Goal: Entertainment & Leisure: Consume media (video, audio)

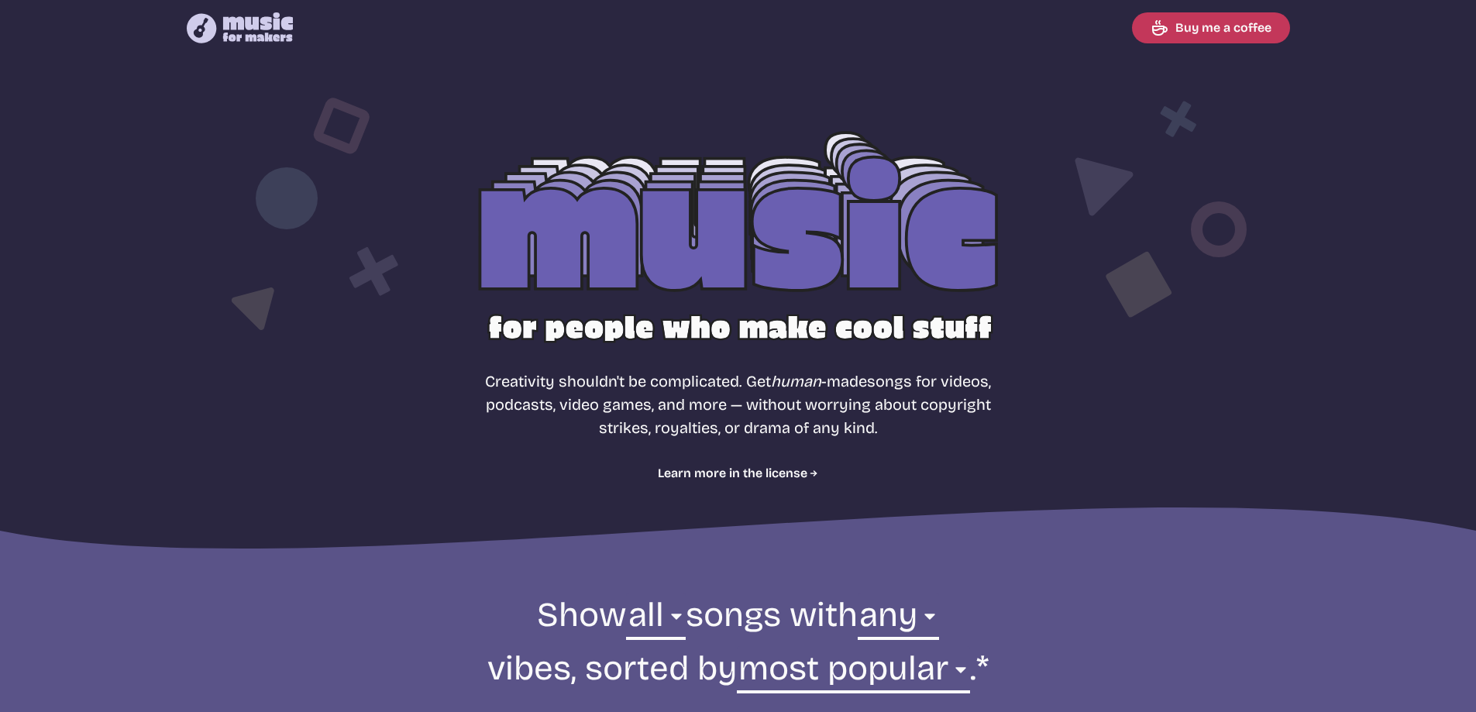
select select "most popular"
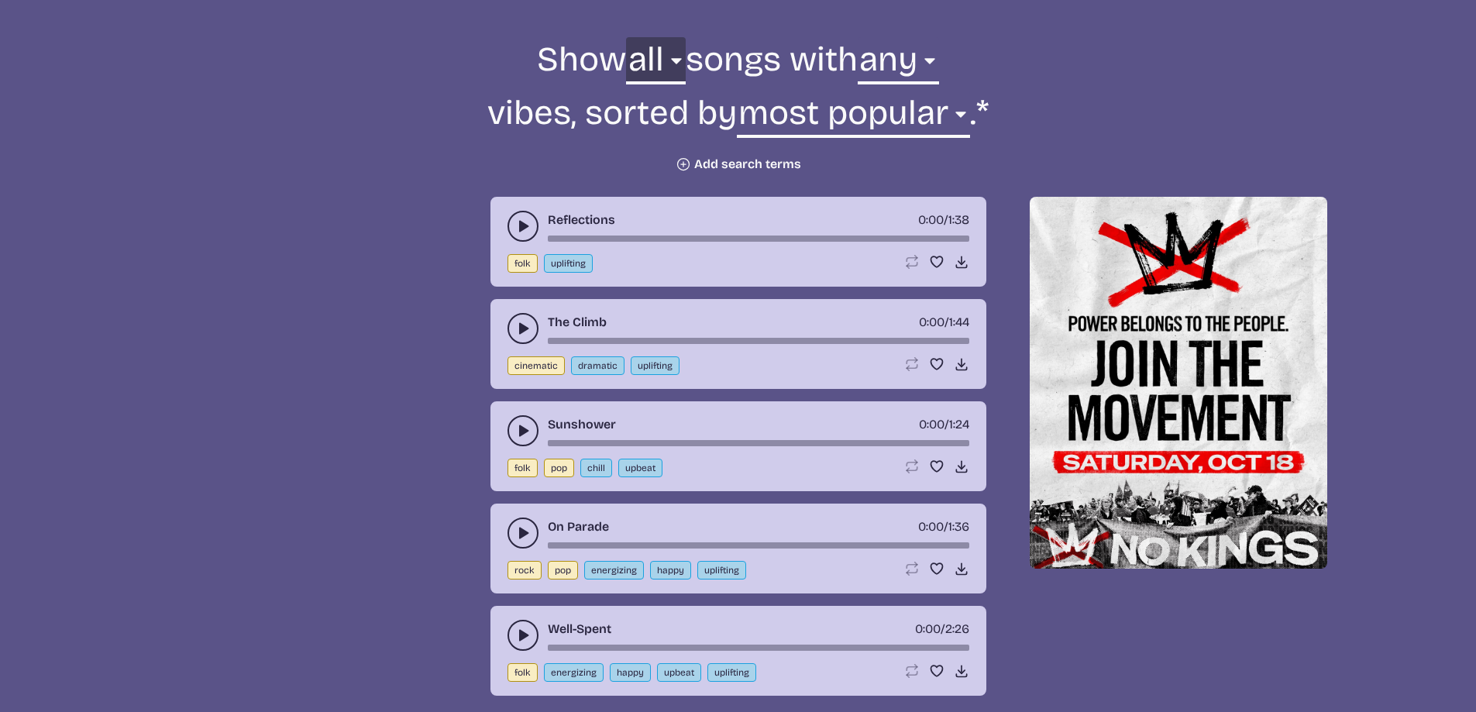
click at [651, 67] on select "all ambient cinematic electronic folk holiday jazz pop rock world" at bounding box center [655, 63] width 59 height 53
click at [908, 50] on select "any aggressive chill contemplative dark dramatic easygoing energizing happy ser…" at bounding box center [898, 63] width 81 height 53
click at [675, 57] on select "all ambient cinematic electronic folk holiday jazz pop rock world" at bounding box center [655, 63] width 59 height 53
select select "cinematic"
click at [626, 37] on select "all ambient cinematic electronic folk holiday jazz pop rock world" at bounding box center [655, 63] width 59 height 53
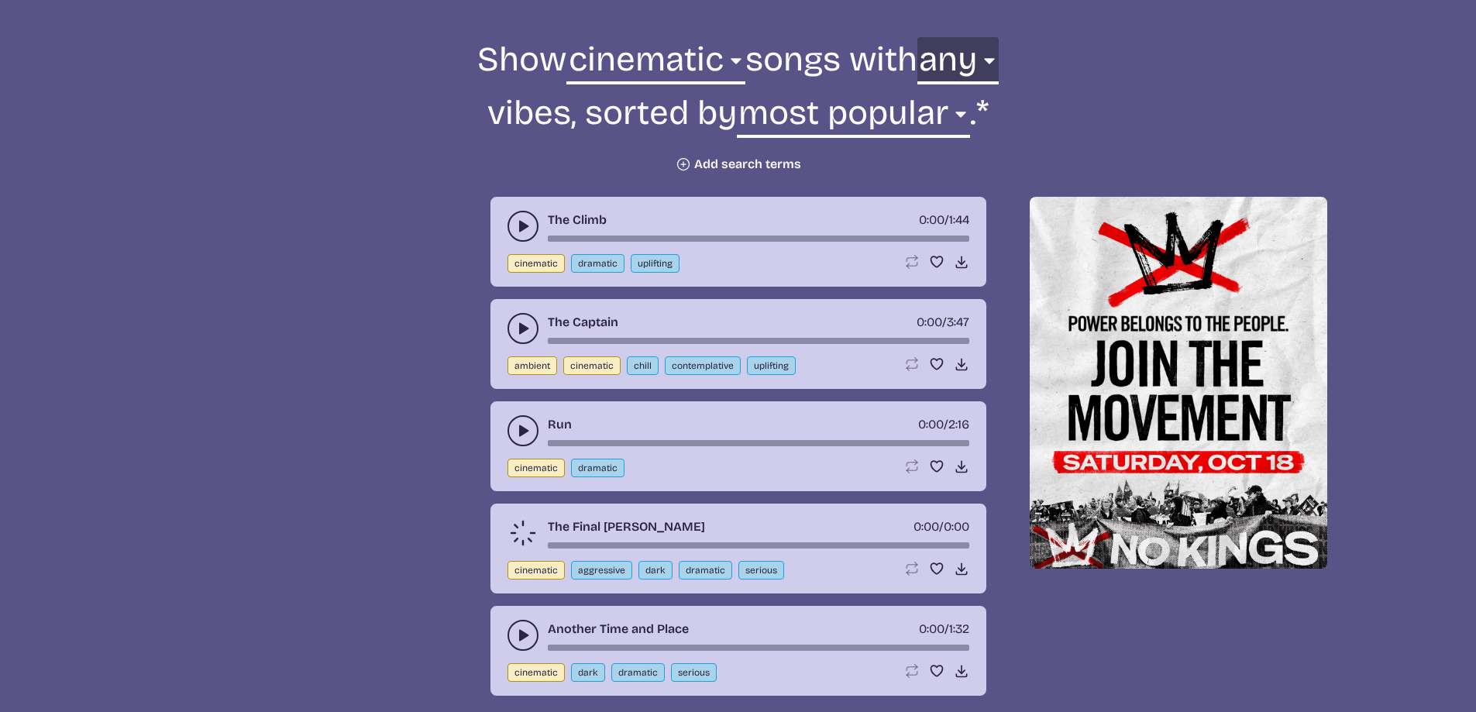
click at [961, 64] on select "any aggressive chill contemplative dark dramatic easygoing energizing happy ser…" at bounding box center [958, 63] width 81 height 53
select select "dramatic"
click at [918, 37] on select "any aggressive chill contemplative dark dramatic easygoing energizing happy ser…" at bounding box center [958, 63] width 81 height 53
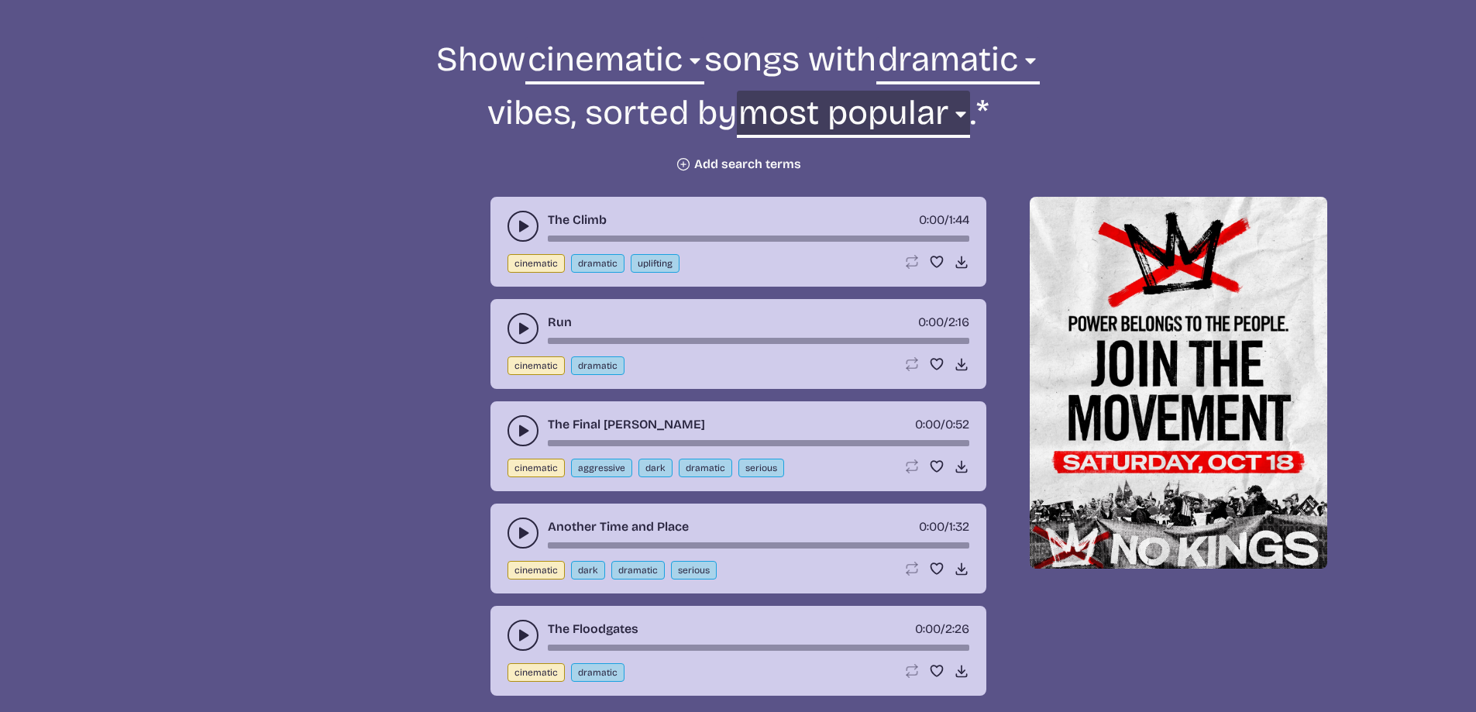
click at [892, 116] on select "newest oldest most popular least popular name" at bounding box center [853, 117] width 233 height 53
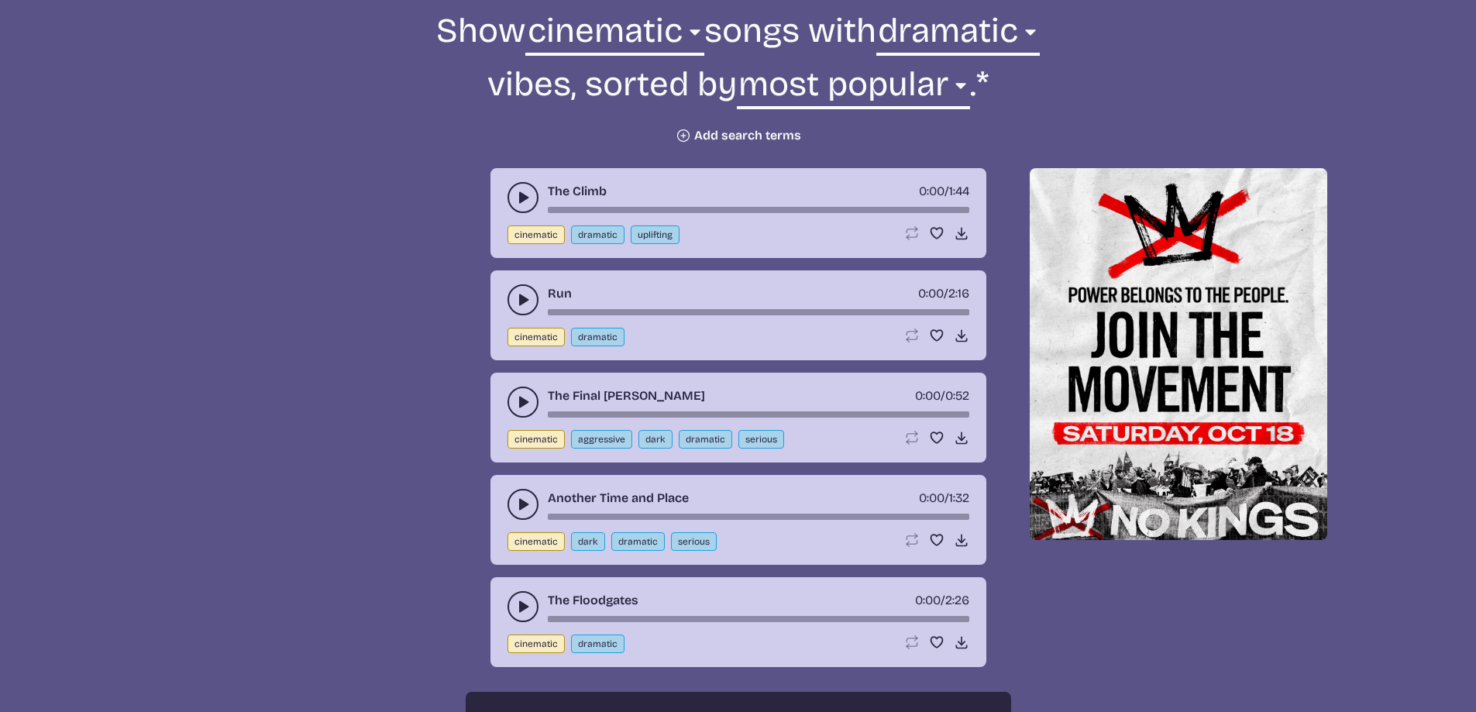
scroll to position [585, 0]
click at [707, 140] on button "Plus icon Add search terms" at bounding box center [739, 134] width 126 height 15
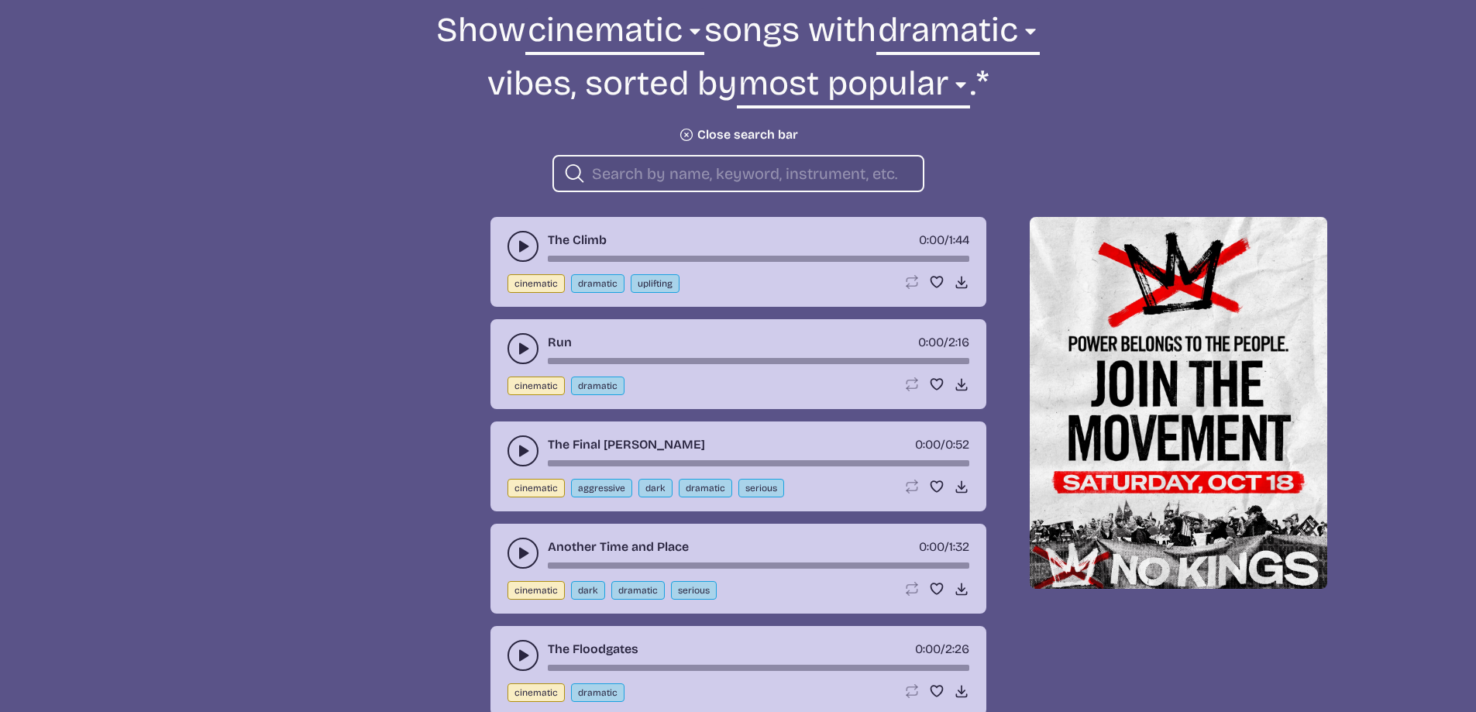
click at [707, 164] on input "search" at bounding box center [751, 174] width 319 height 20
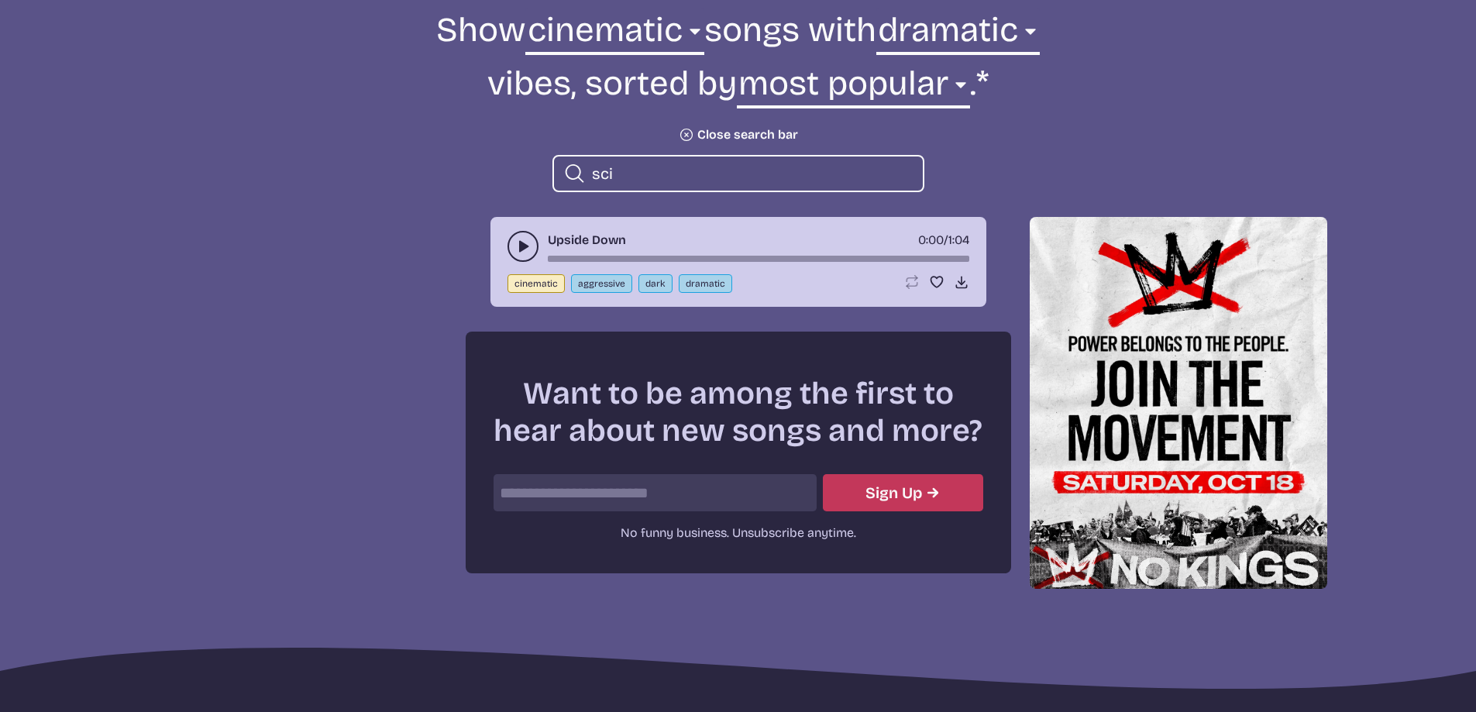
type input "sci"
click at [522, 246] on use "play-pause toggle" at bounding box center [522, 246] width 15 height 15
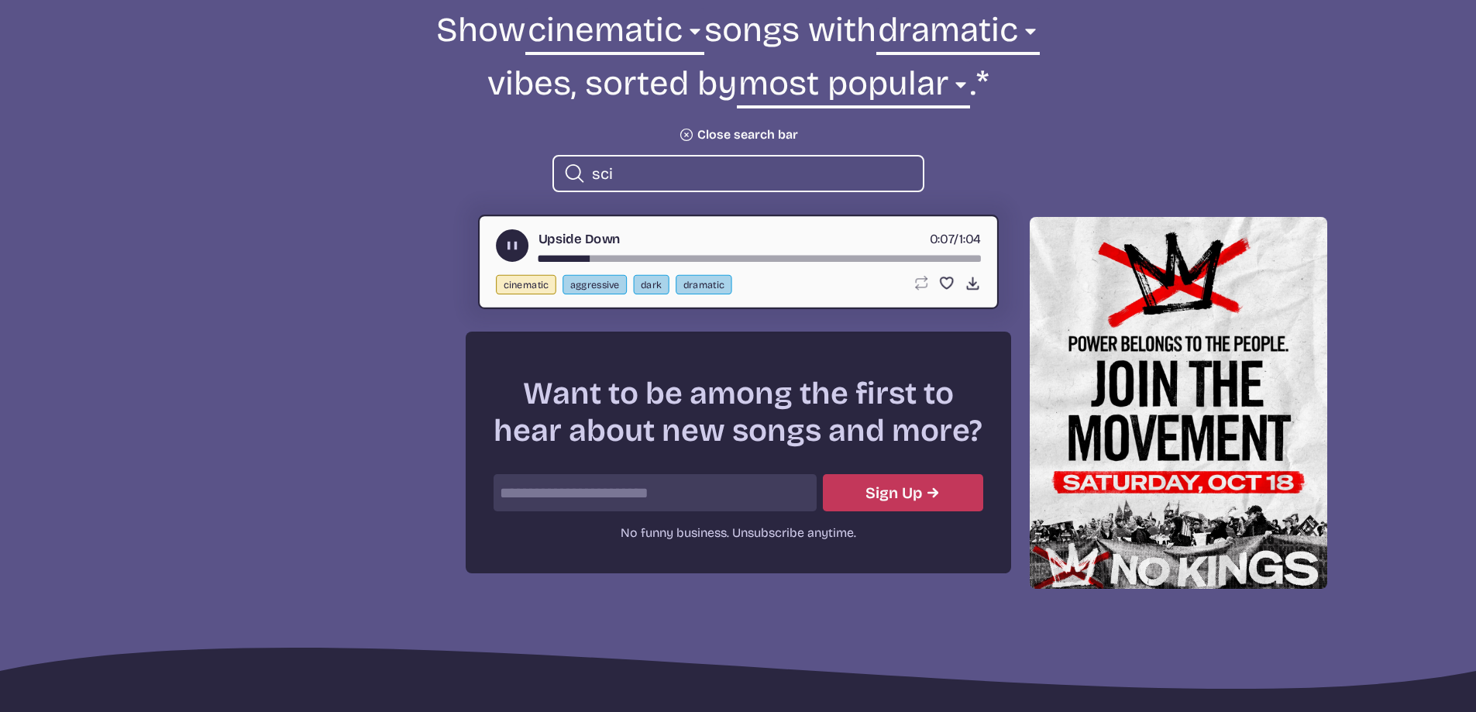
click at [522, 246] on button "play-pause toggle" at bounding box center [512, 245] width 33 height 33
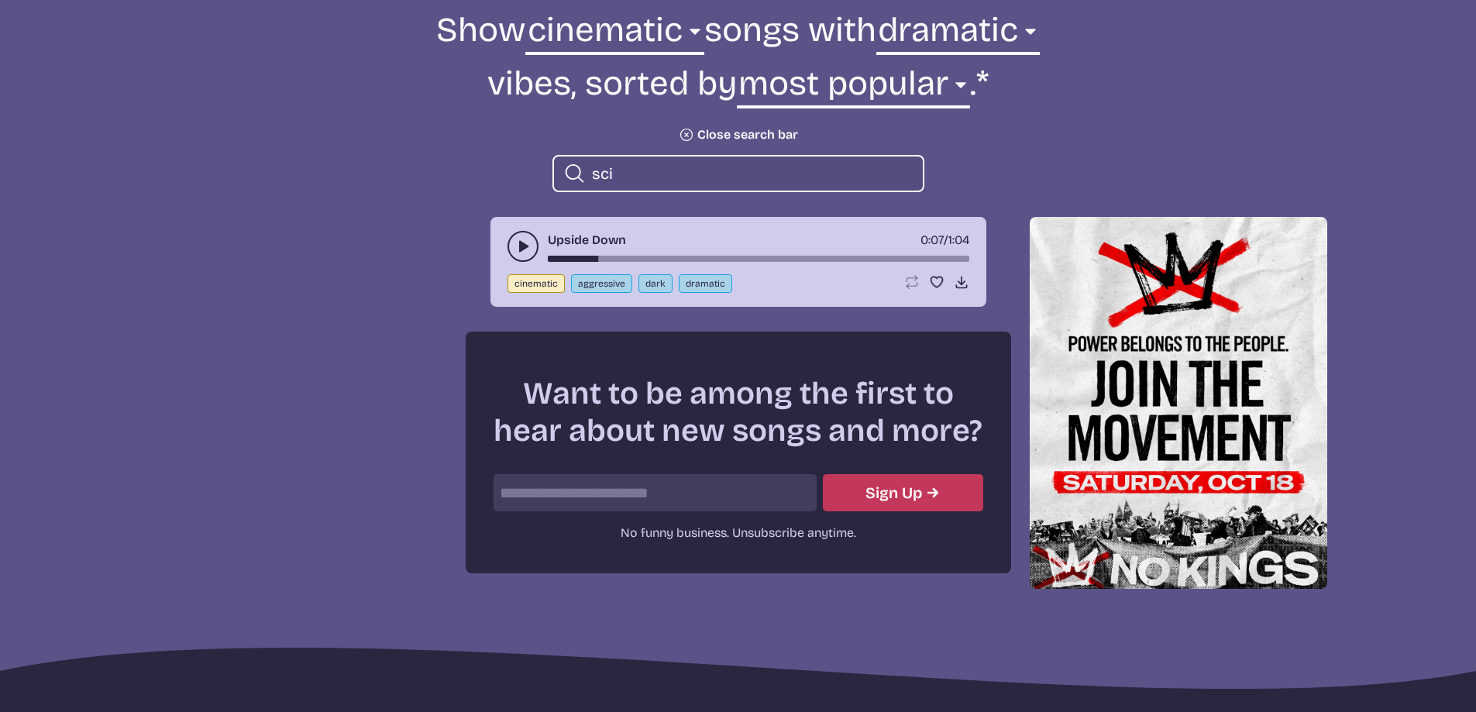
click at [546, 282] on button "cinematic" at bounding box center [536, 283] width 57 height 19
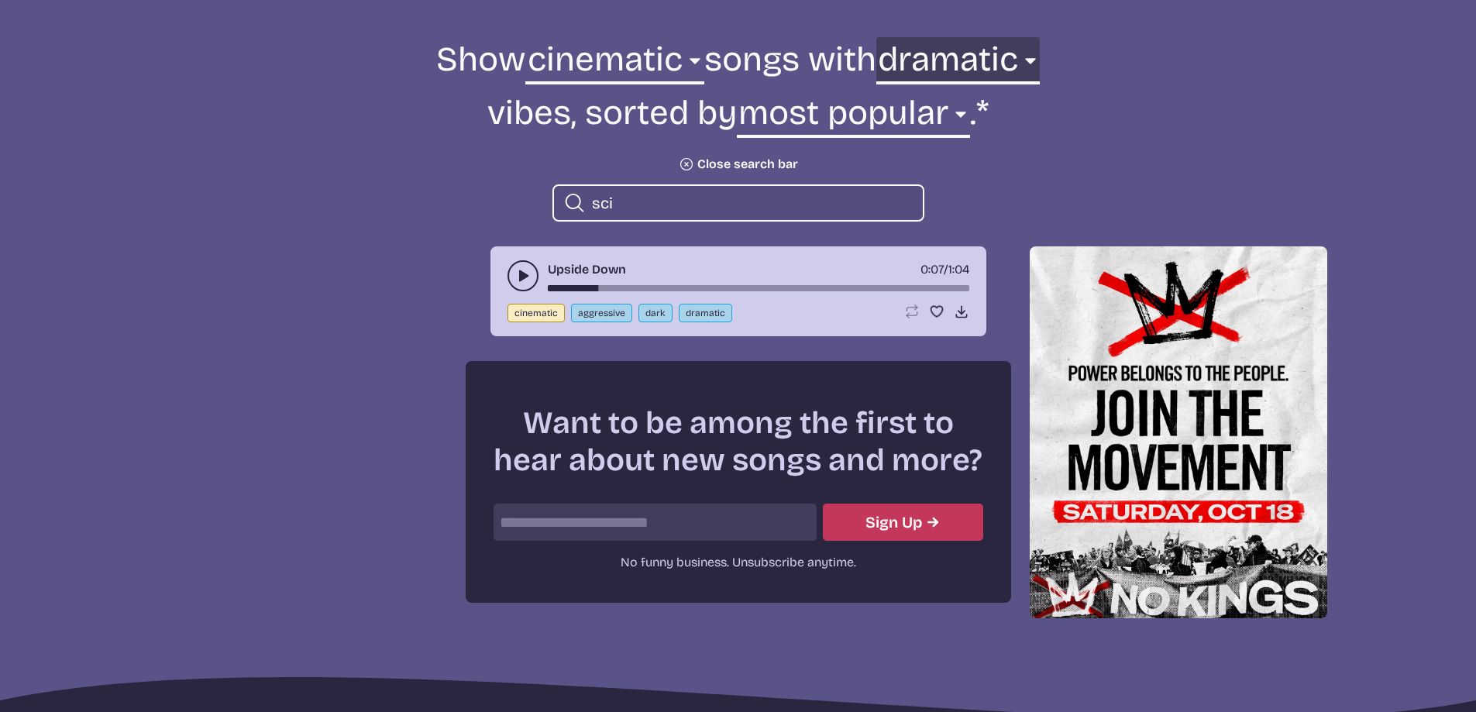
click at [1003, 52] on select "any aggressive chill contemplative dark dramatic easygoing energizing happy ser…" at bounding box center [958, 63] width 164 height 53
select select "any"
click at [930, 37] on select "any aggressive chill contemplative dark dramatic easygoing energizing happy ser…" at bounding box center [958, 63] width 164 height 53
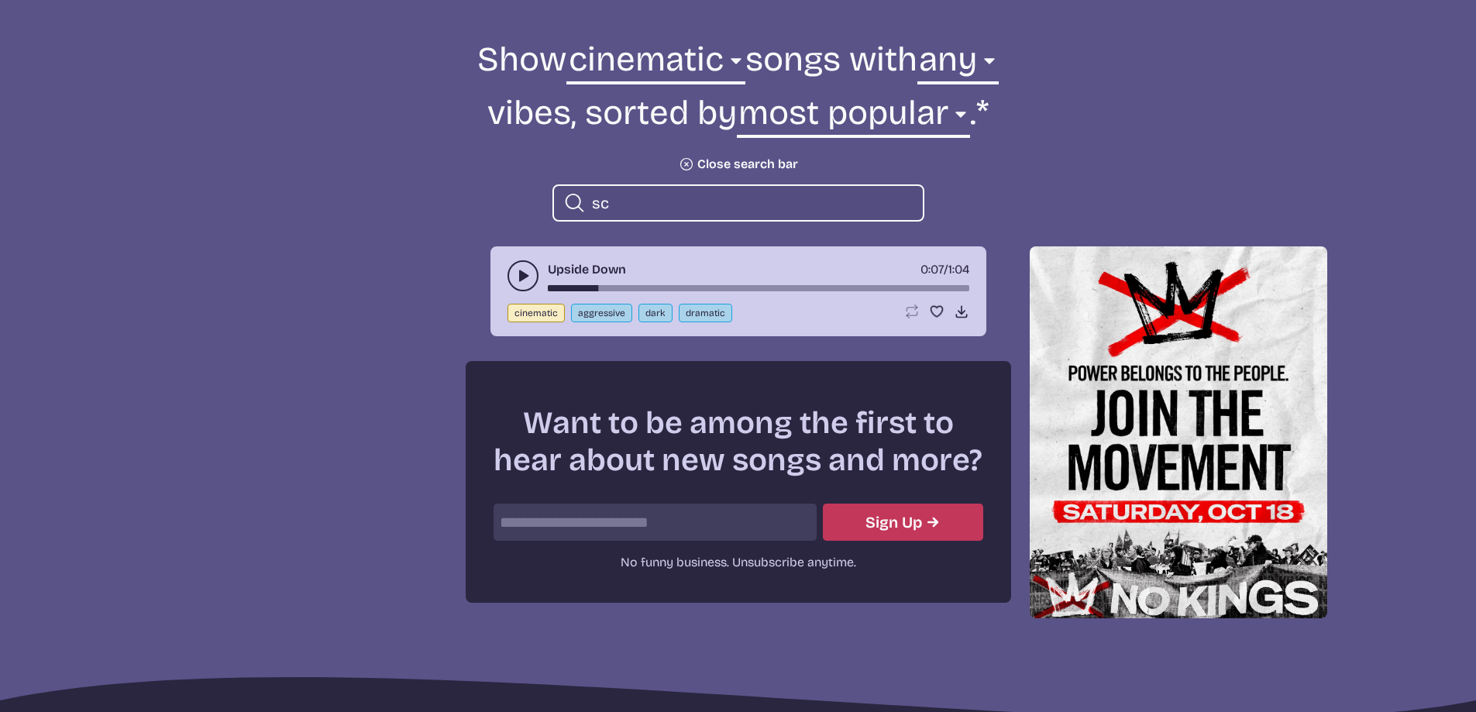
type input "s"
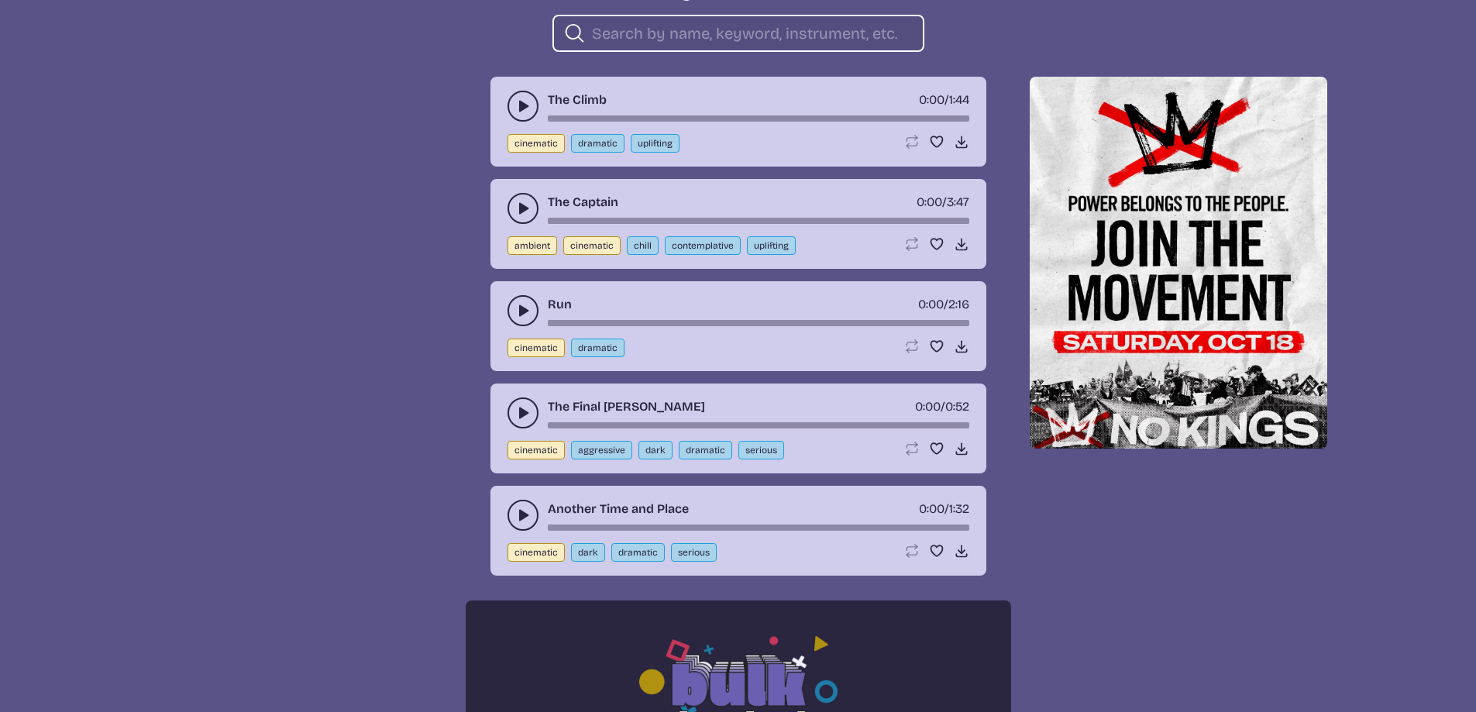
scroll to position [732, 0]
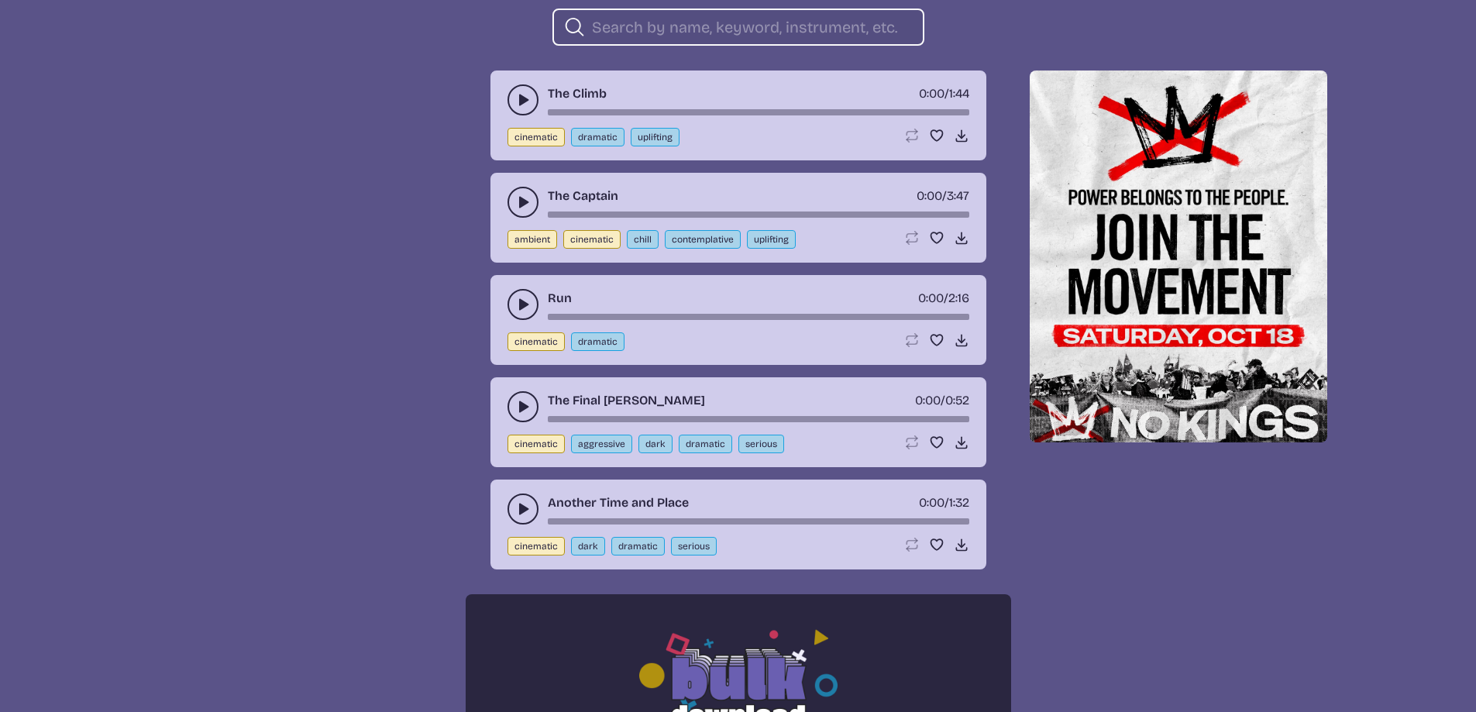
click at [515, 204] on icon "play-pause toggle" at bounding box center [522, 202] width 15 height 15
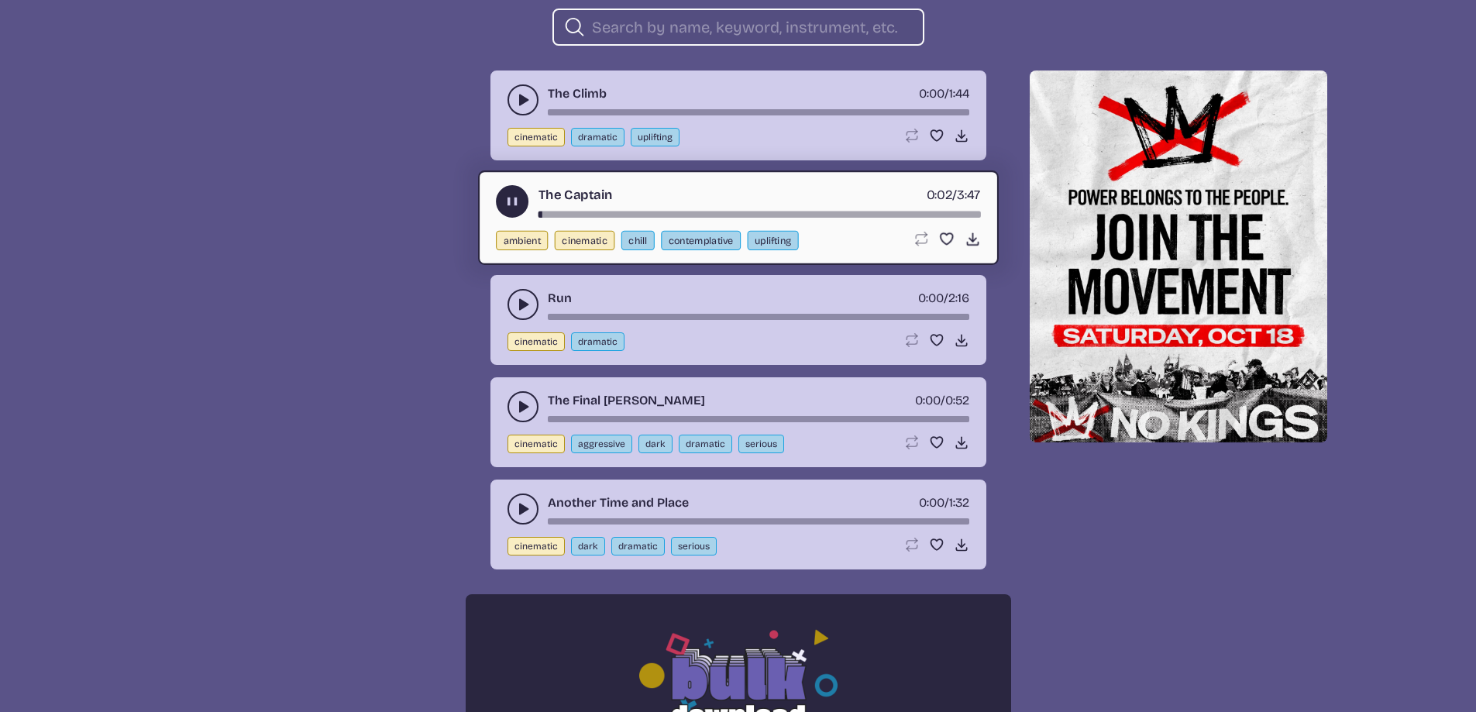
click at [523, 307] on use "play-pause toggle" at bounding box center [522, 304] width 15 height 15
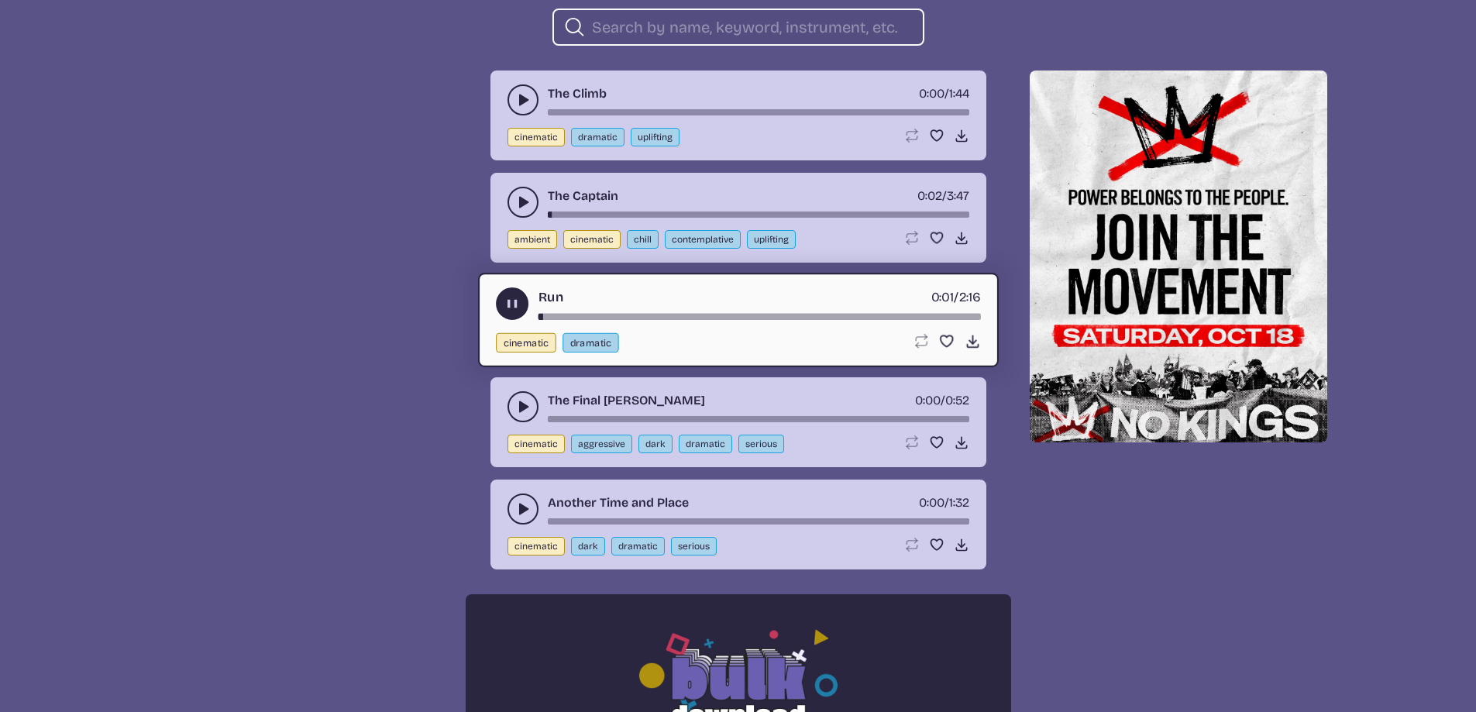
click at [521, 402] on use "play-pause toggle" at bounding box center [522, 406] width 15 height 15
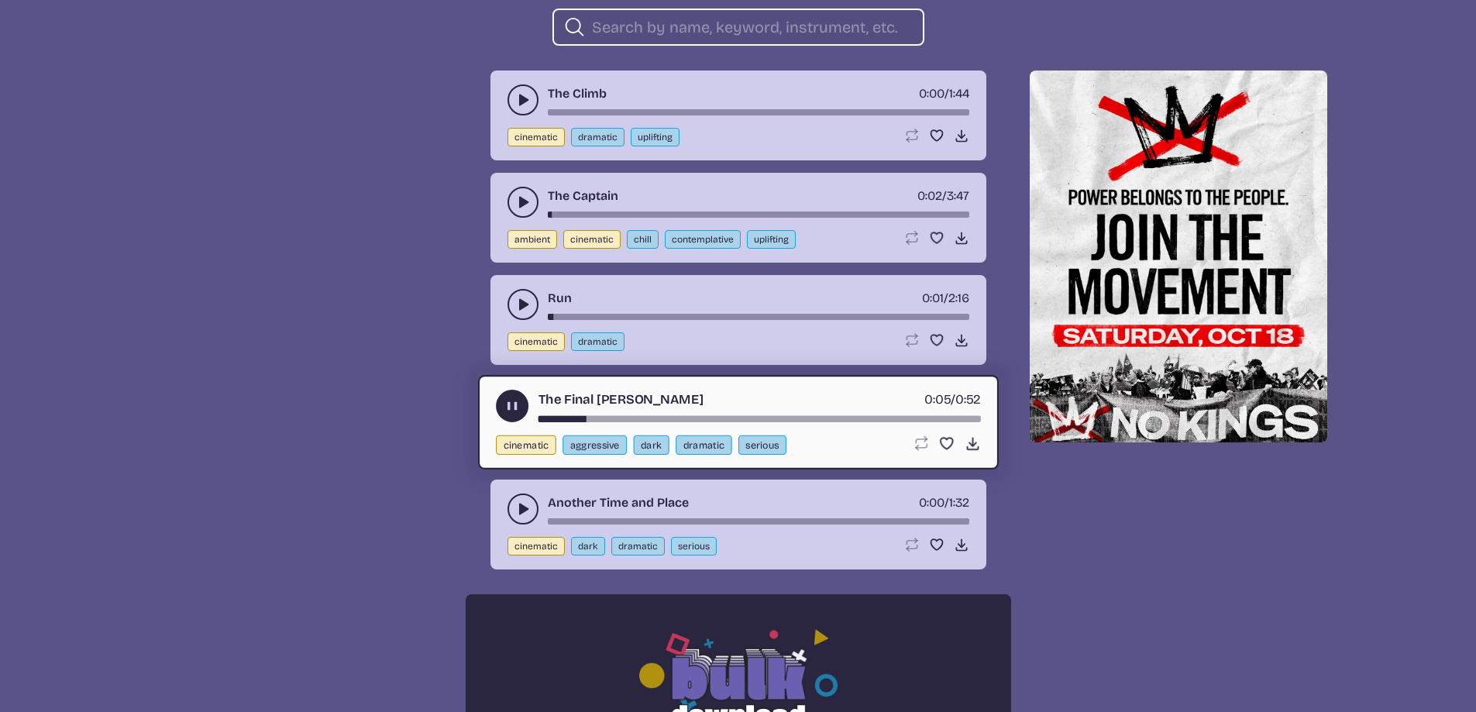
click at [524, 513] on icon "play-pause toggle" at bounding box center [522, 508] width 15 height 15
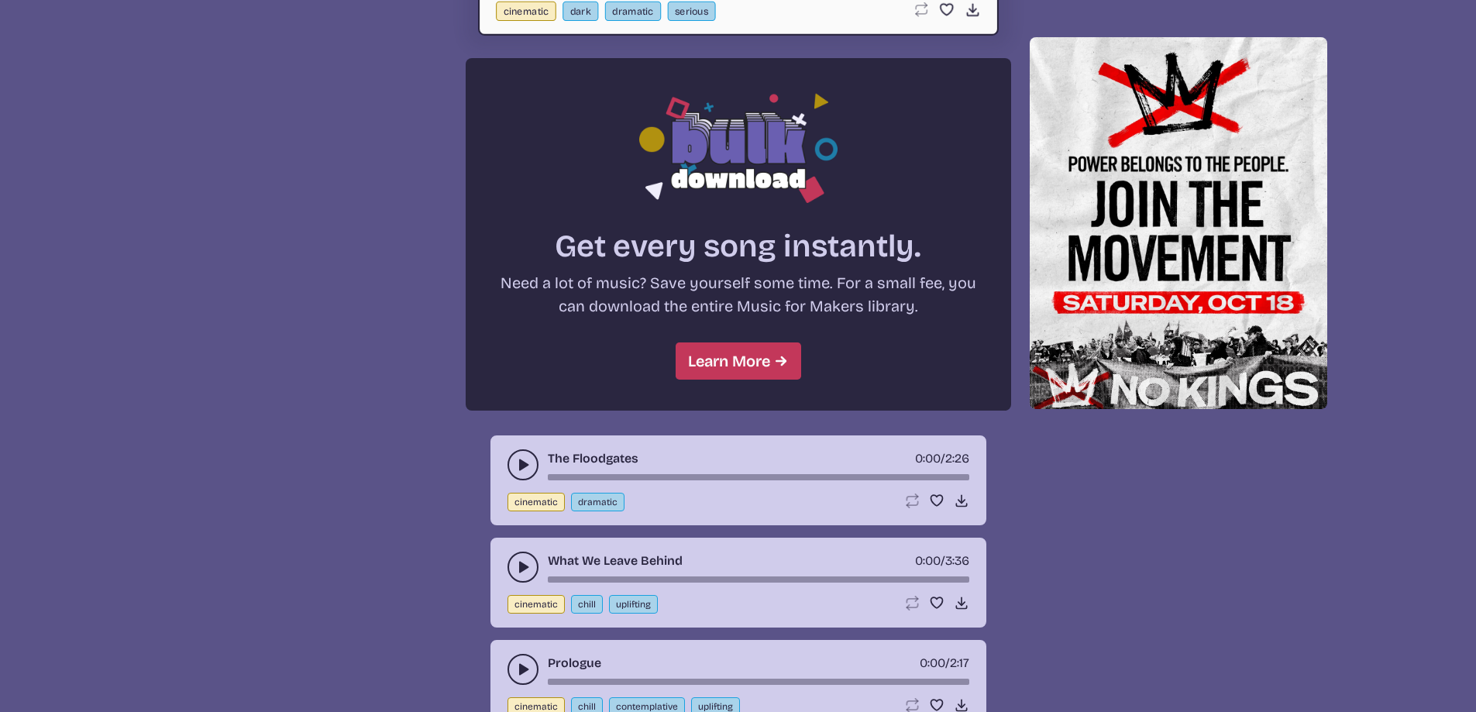
scroll to position [1269, 0]
click at [528, 474] on button "play-pause toggle" at bounding box center [523, 464] width 31 height 31
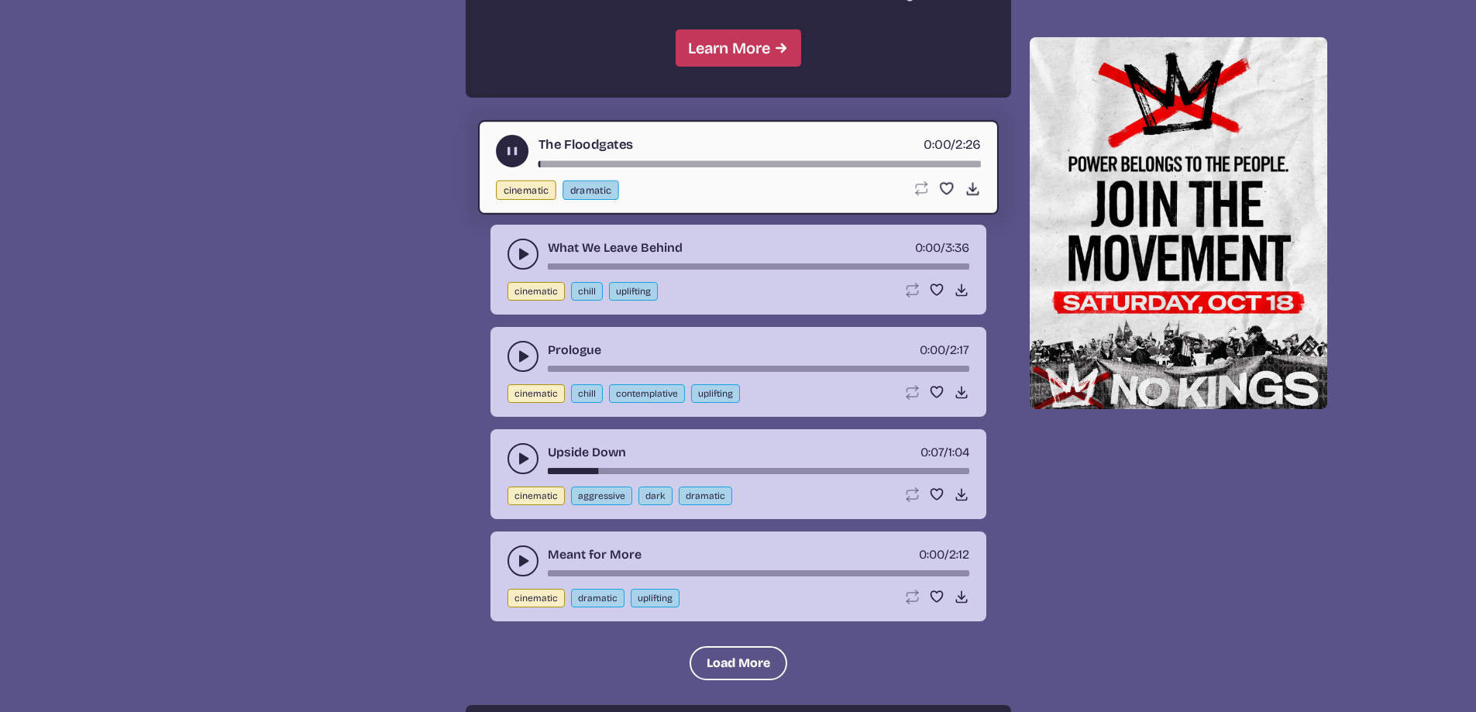
scroll to position [1582, 0]
click at [523, 263] on button "play-pause toggle" at bounding box center [523, 253] width 31 height 31
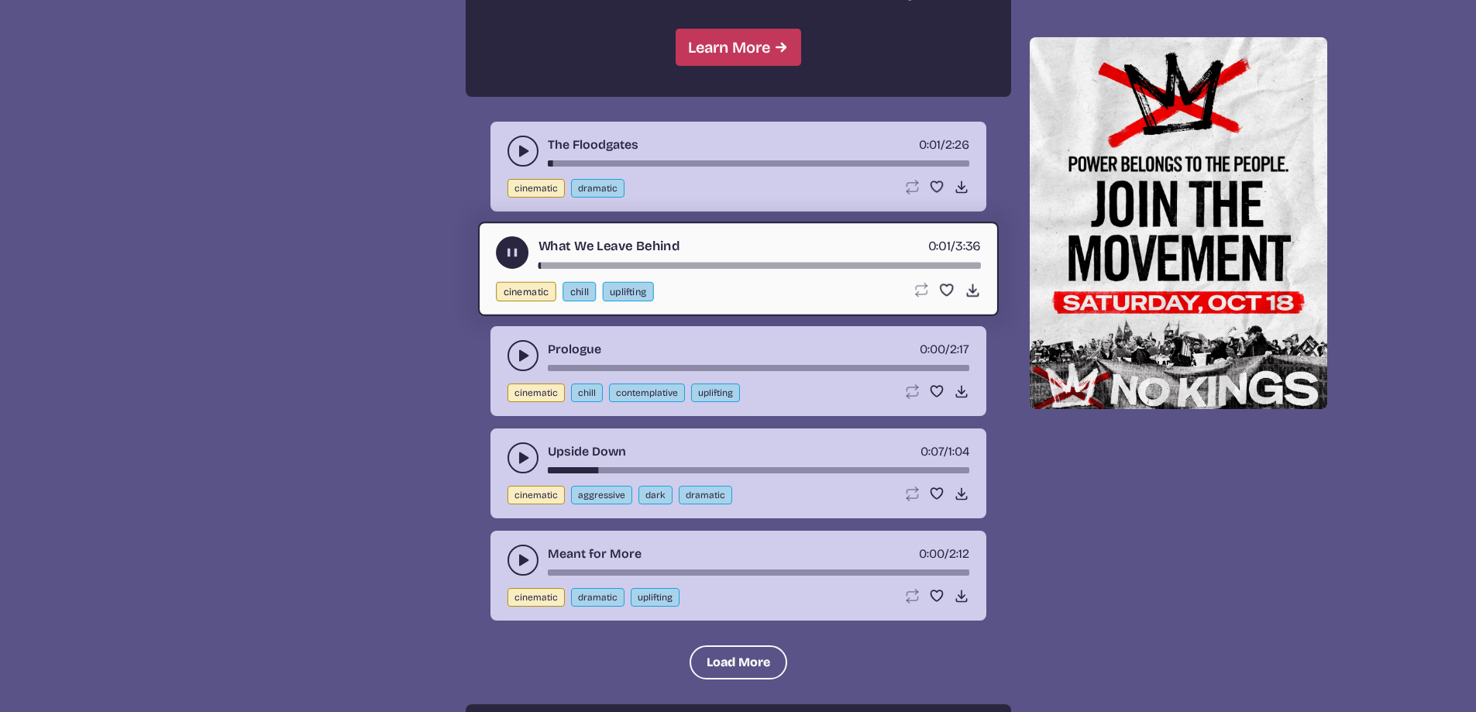
click at [522, 357] on use "play-pause toggle" at bounding box center [522, 355] width 15 height 15
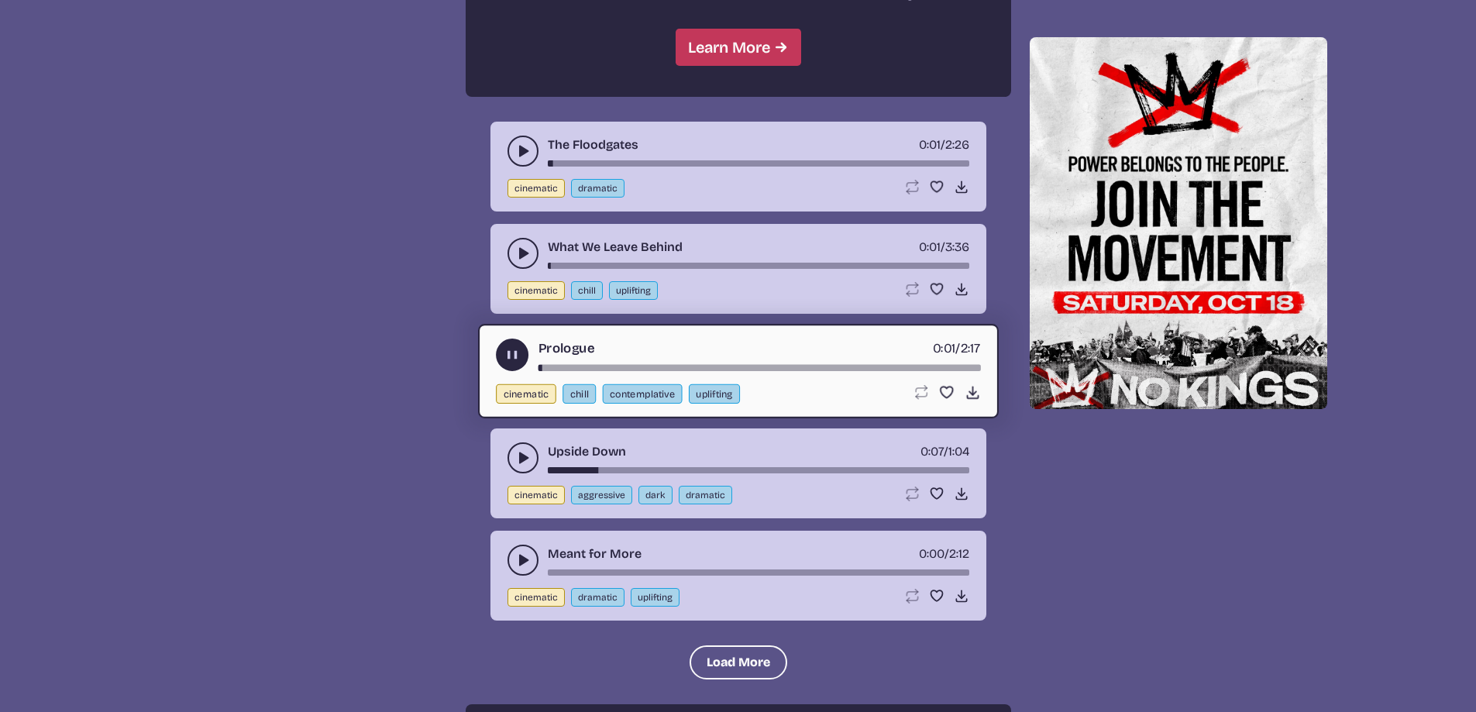
click at [524, 461] on use "play-pause toggle" at bounding box center [522, 457] width 15 height 15
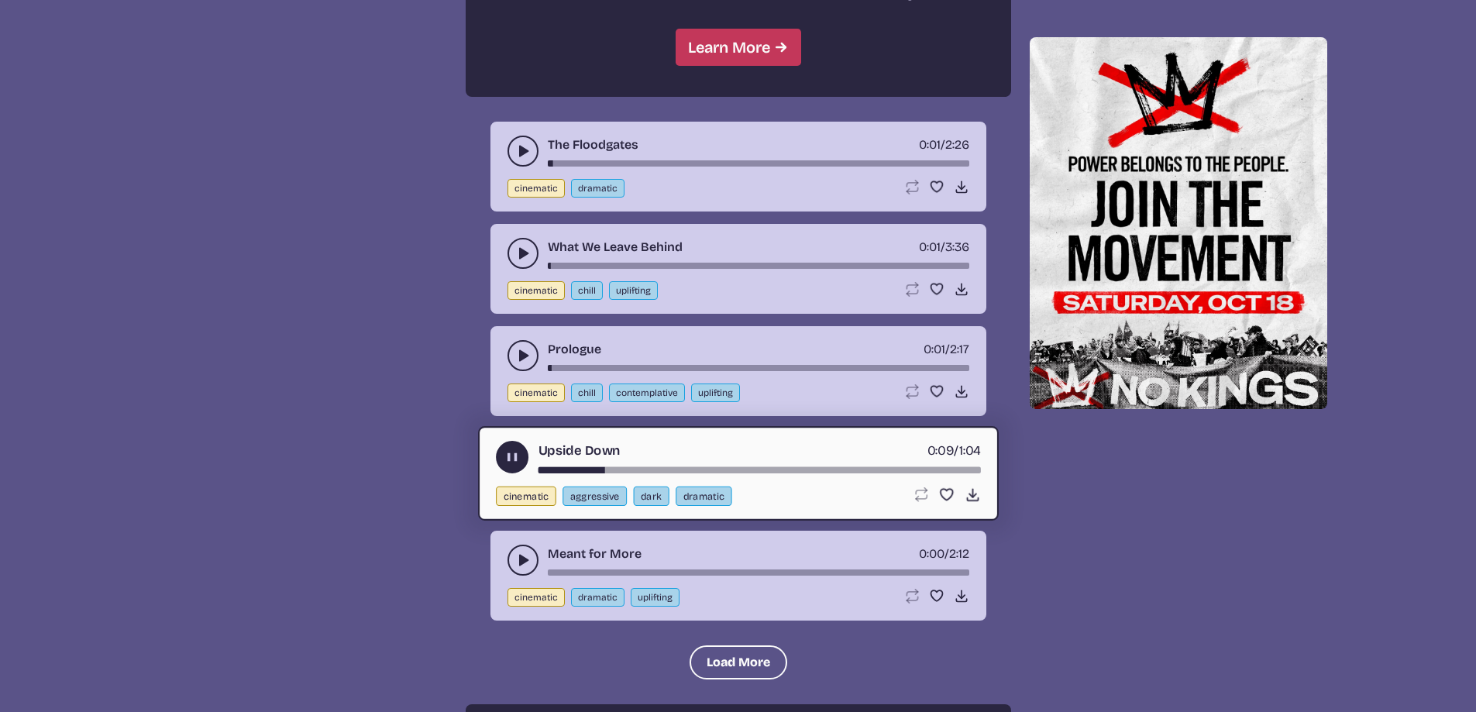
click at [518, 555] on icon "play-pause toggle" at bounding box center [522, 560] width 15 height 15
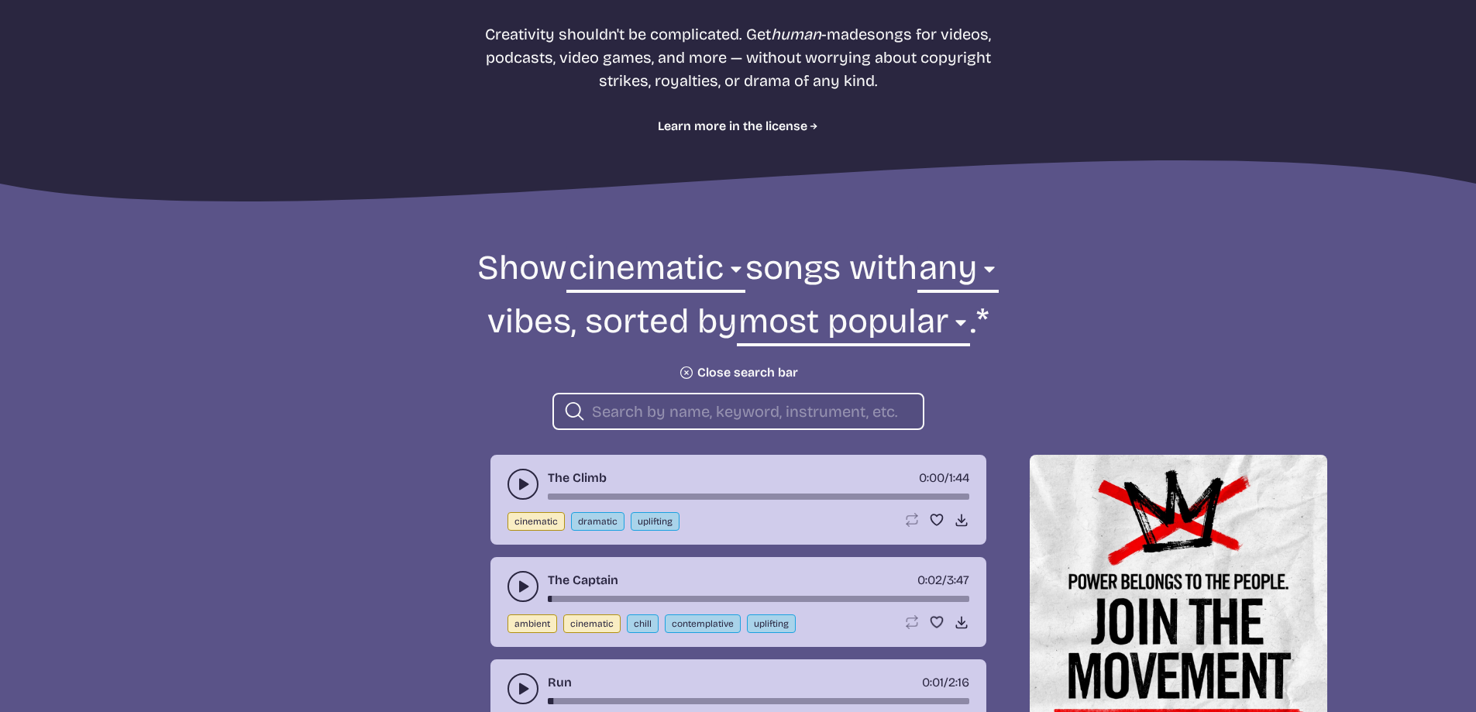
scroll to position [332, 0]
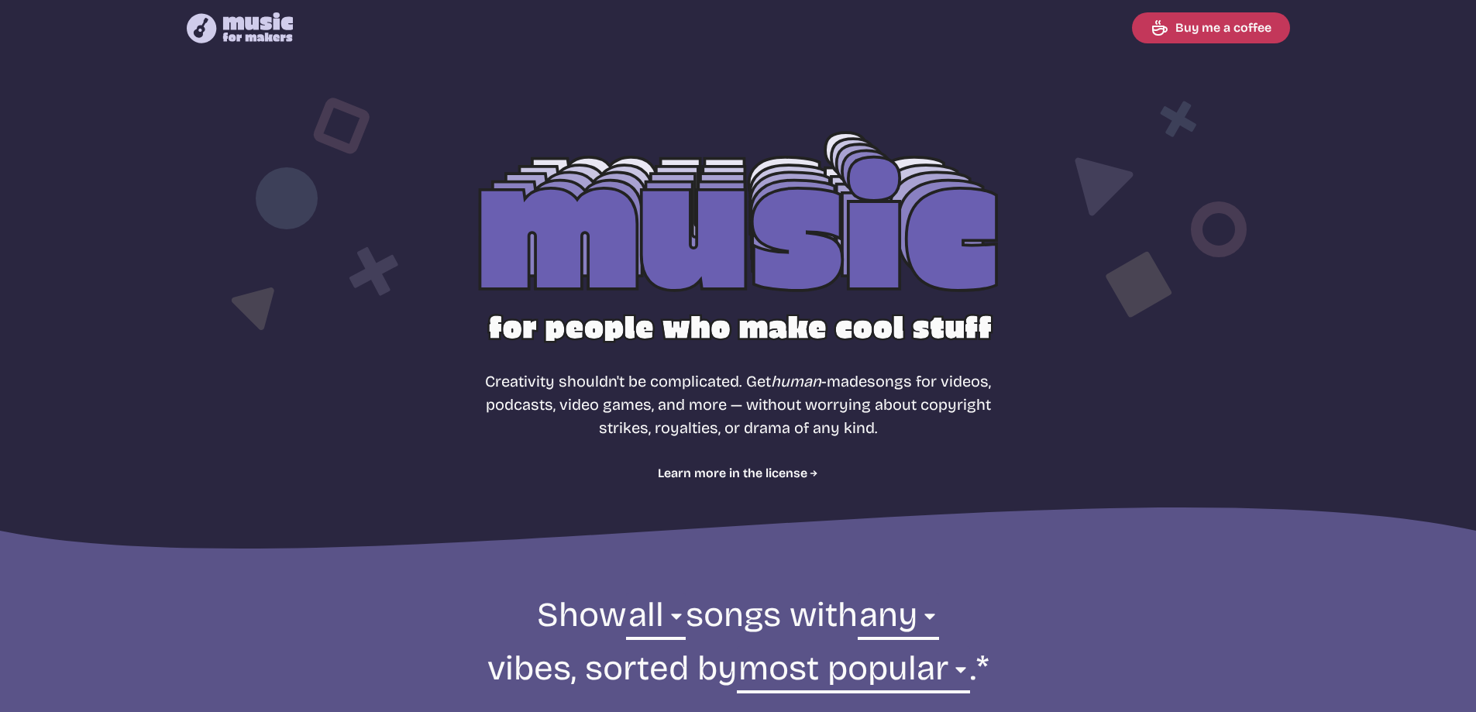
select select "most popular"
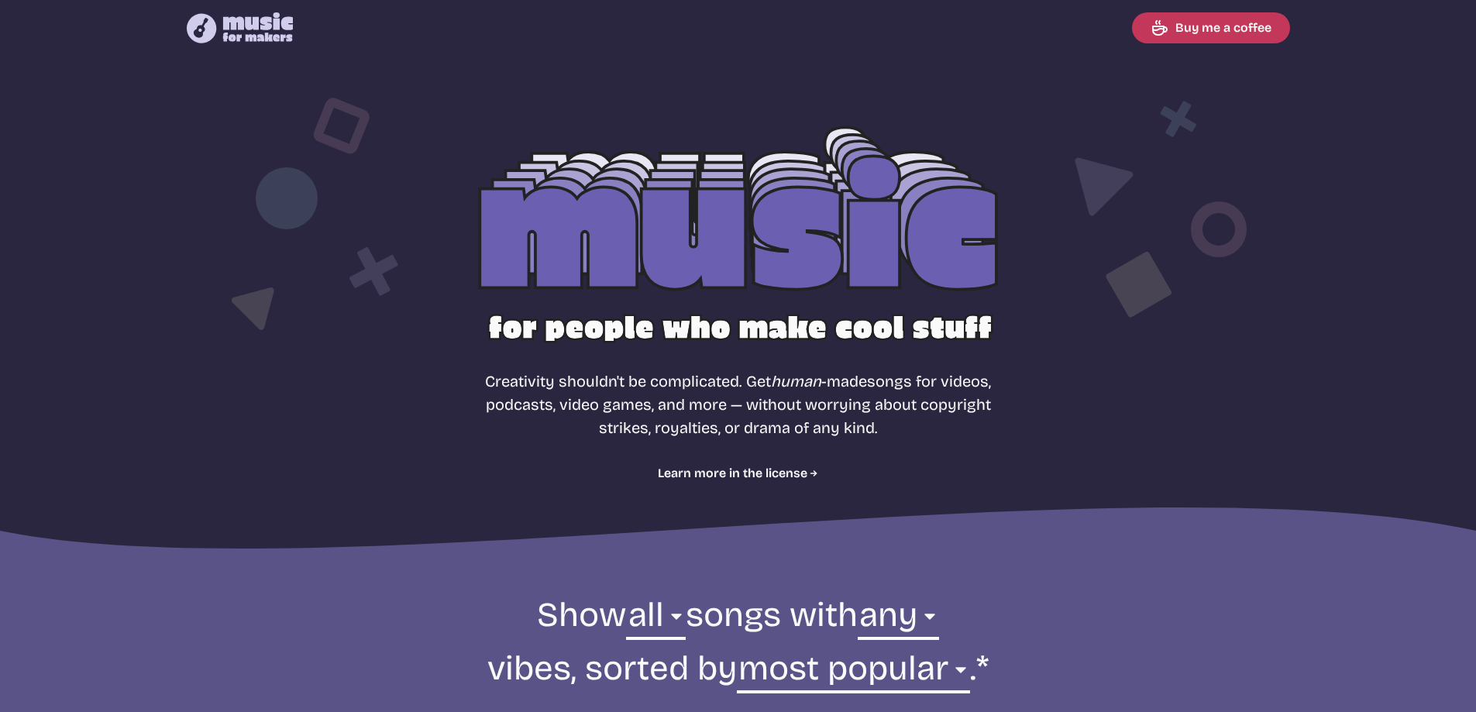
click at [735, 226] on div at bounding box center [739, 250] width 992 height 314
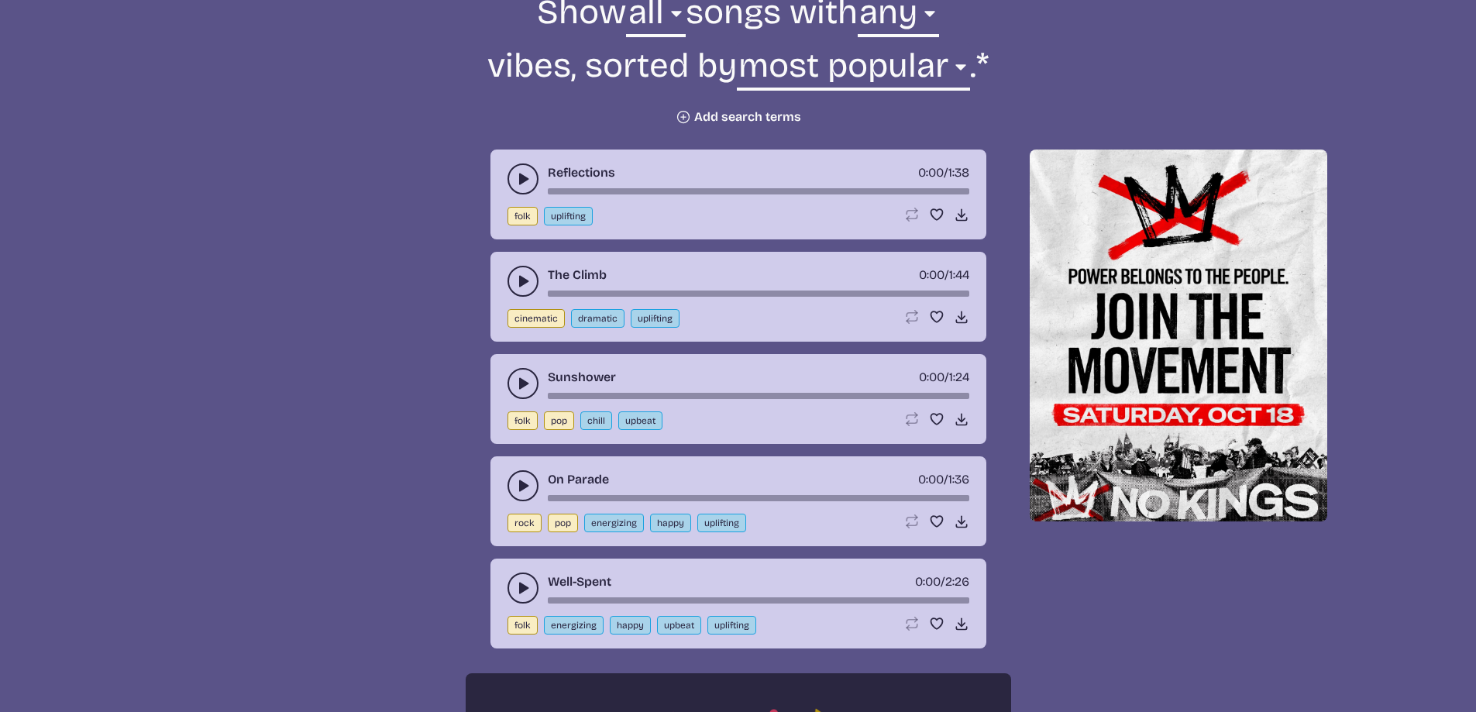
scroll to position [604, 0]
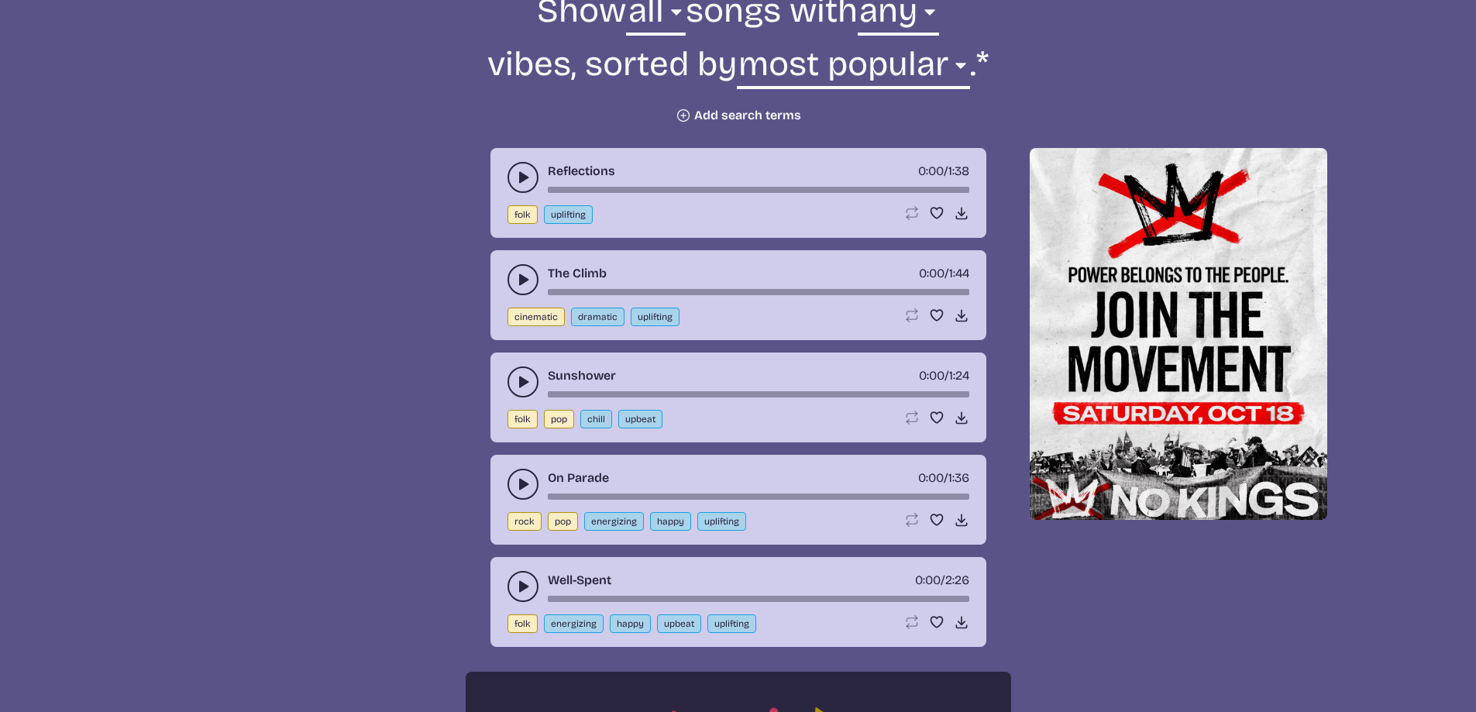
click at [619, 522] on button "energizing" at bounding box center [614, 521] width 60 height 19
select select "energizing"
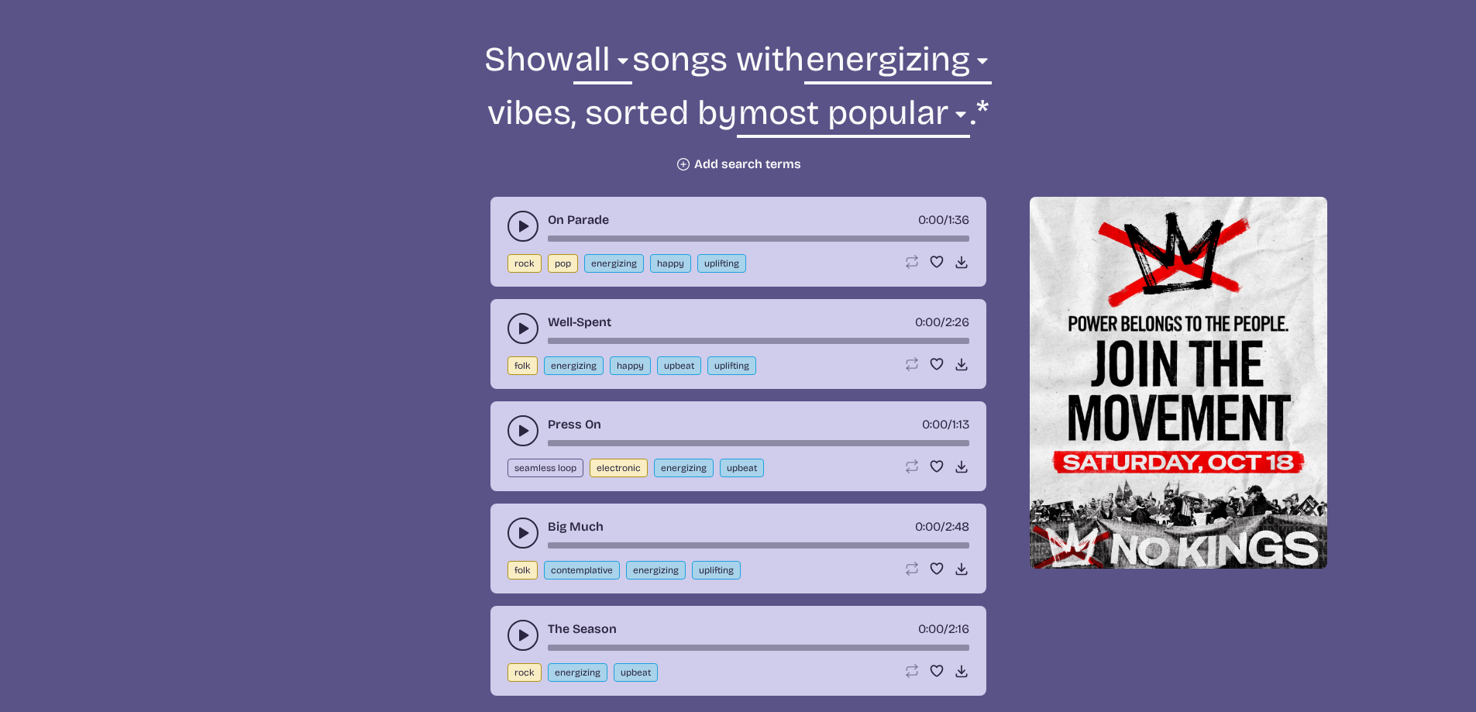
click at [521, 228] on use "play-pause toggle" at bounding box center [522, 226] width 15 height 15
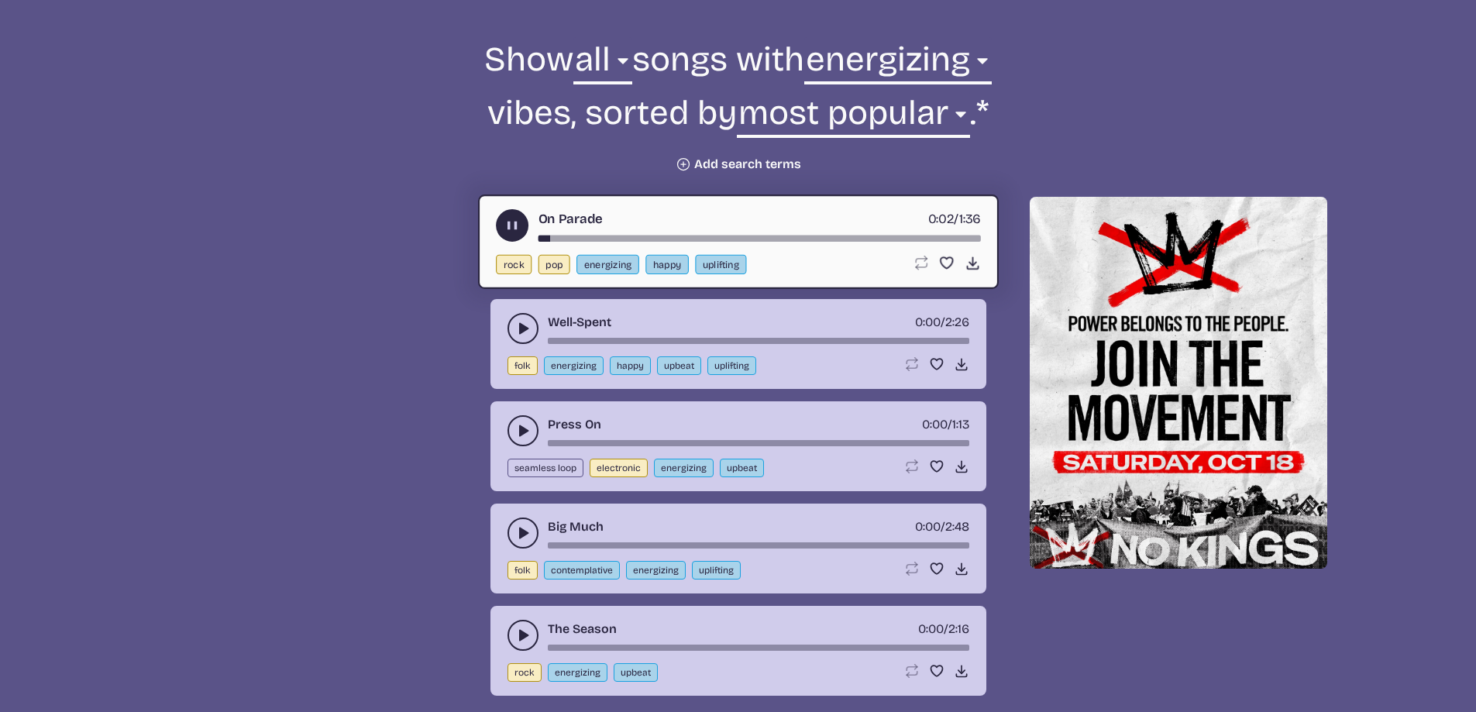
click at [516, 228] on use "play-pause toggle" at bounding box center [512, 226] width 16 height 16
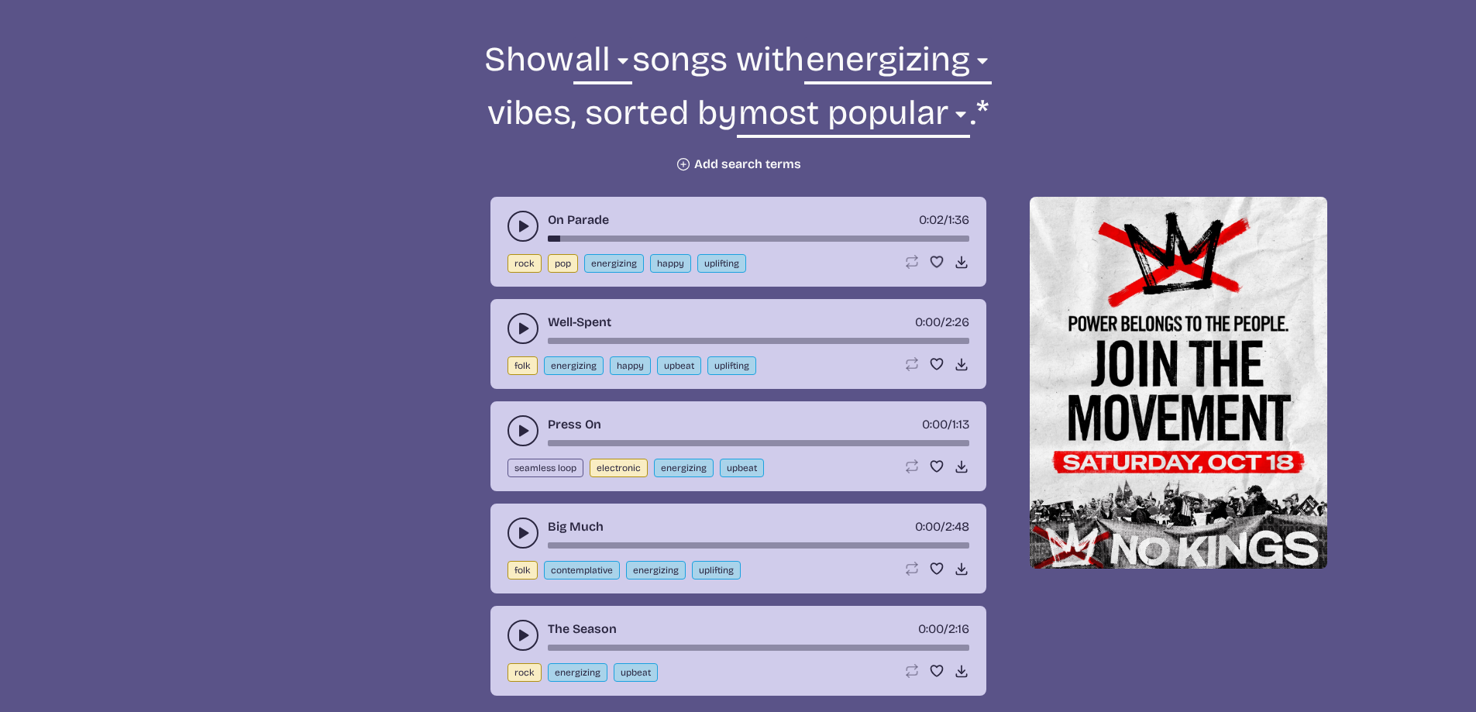
click at [513, 324] on button "play-pause toggle" at bounding box center [523, 328] width 31 height 31
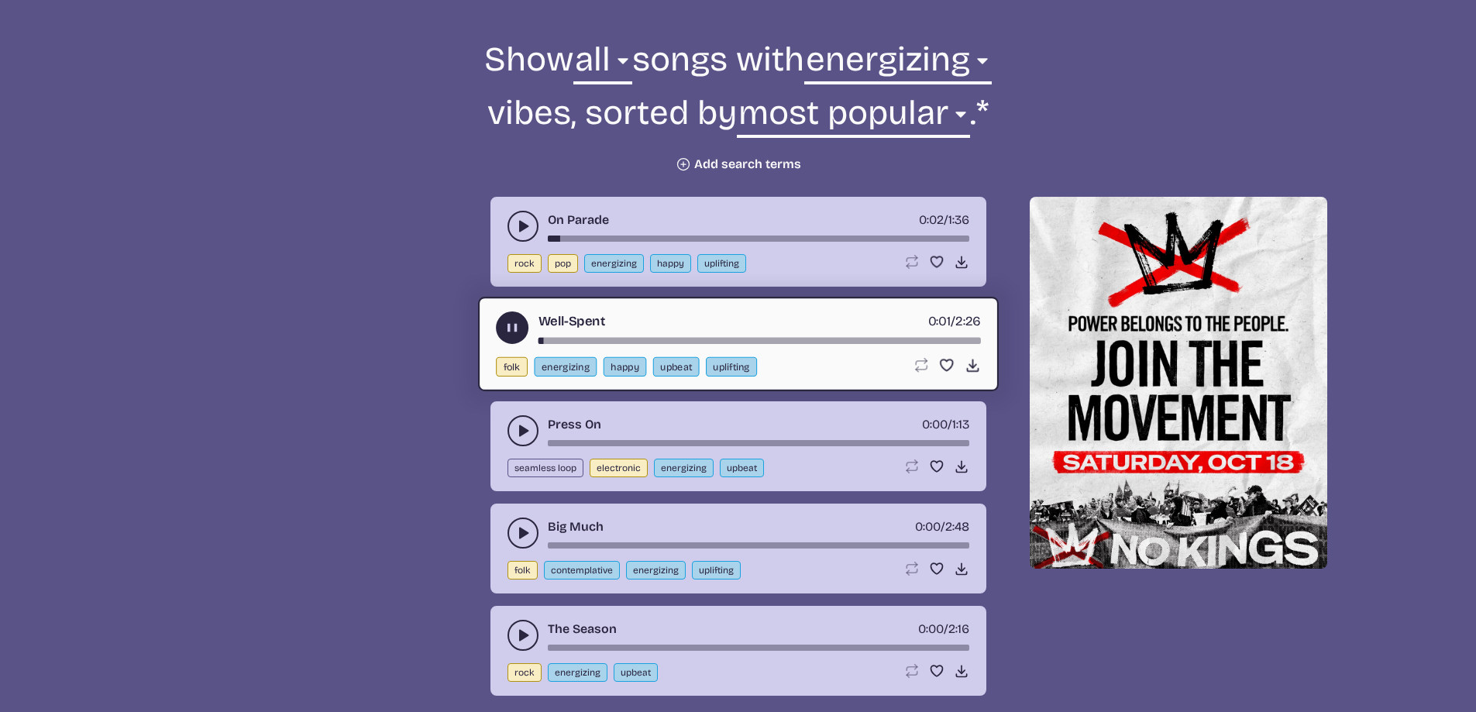
click at [518, 328] on use "play-pause toggle" at bounding box center [512, 328] width 16 height 16
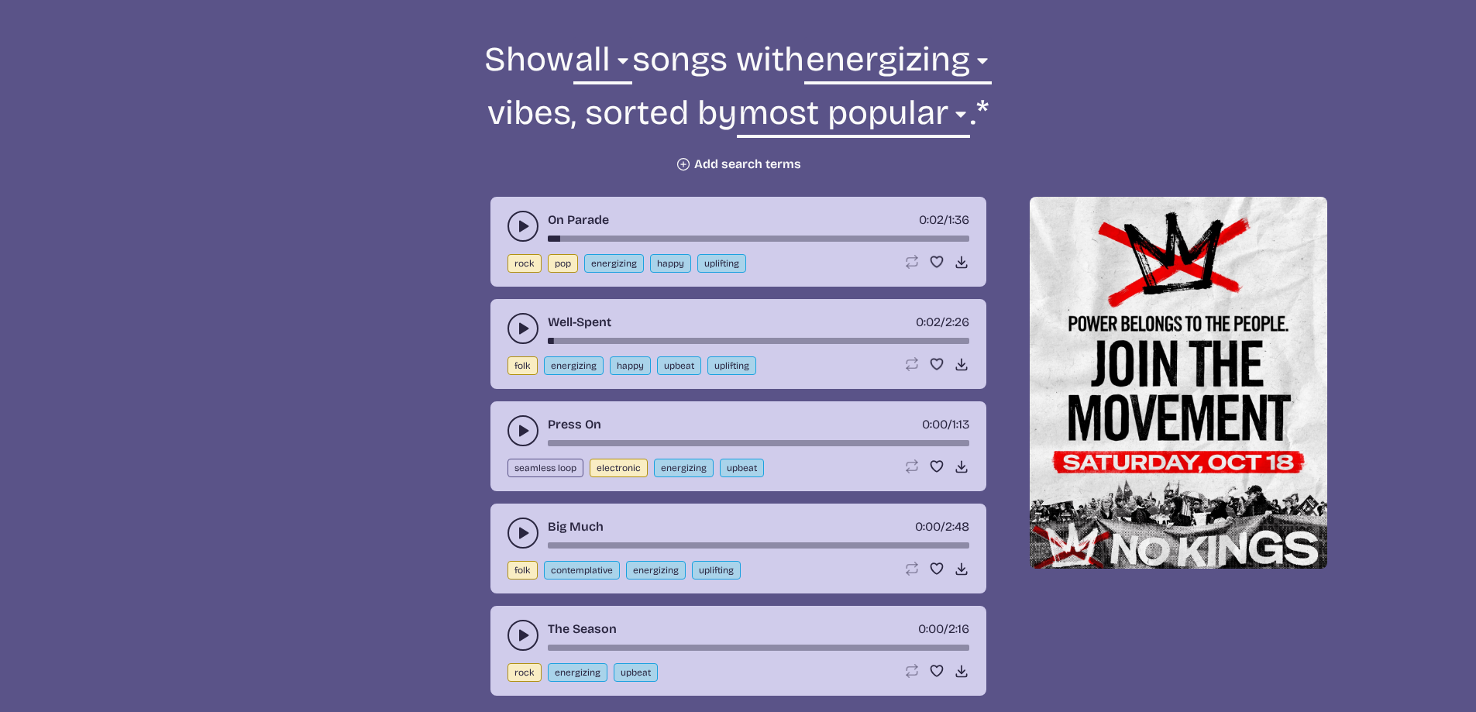
click at [526, 428] on icon "play-pause toggle" at bounding box center [522, 430] width 15 height 15
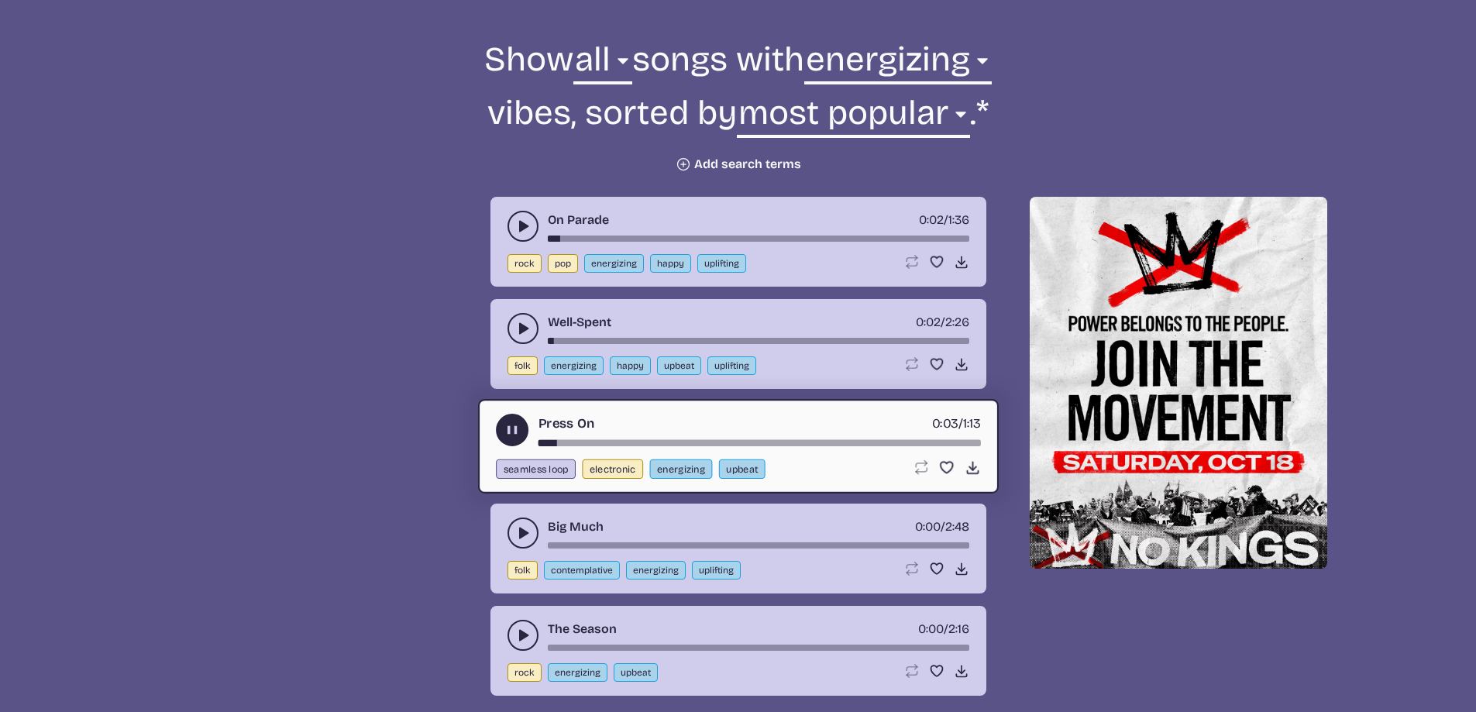
click at [510, 430] on use "play-pause toggle" at bounding box center [512, 430] width 16 height 16
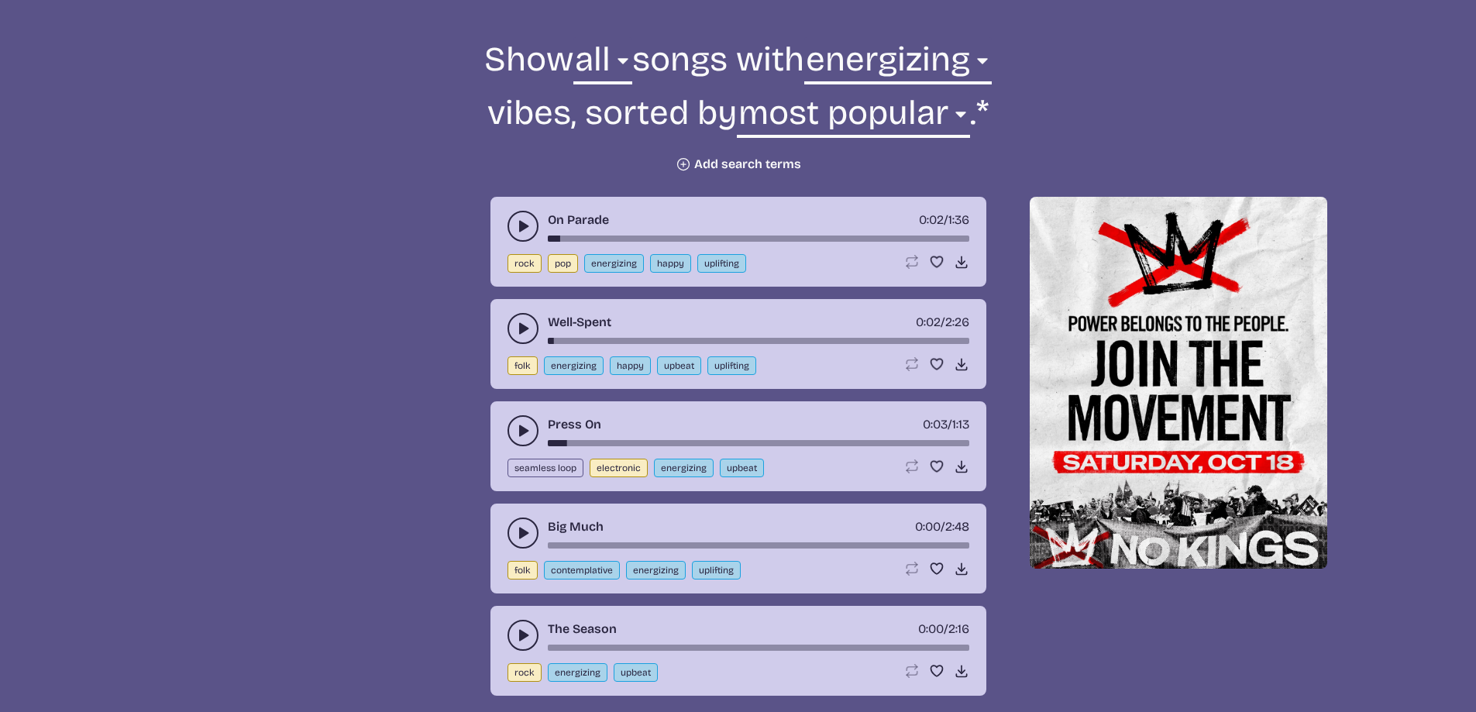
click at [515, 536] on icon "play-pause toggle" at bounding box center [522, 532] width 15 height 15
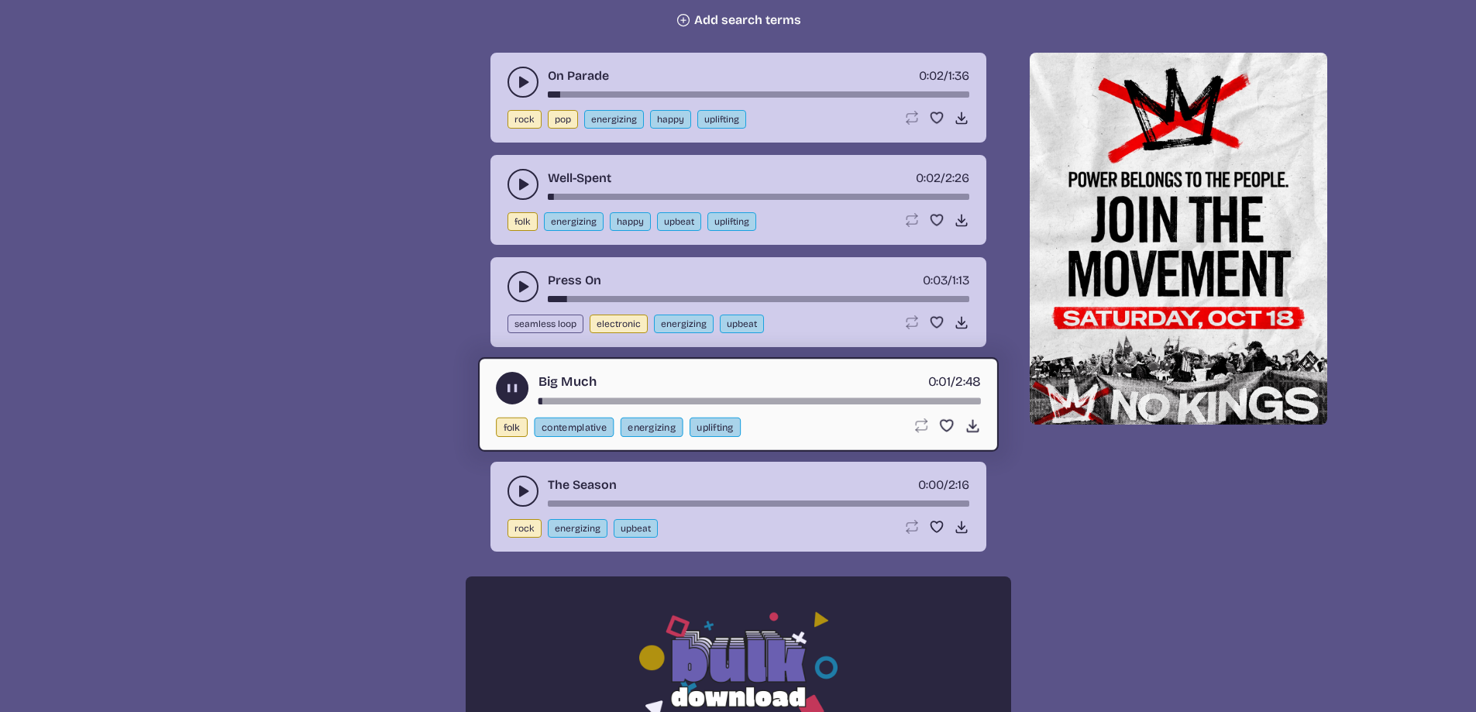
scroll to position [701, 0]
click at [519, 495] on use "play-pause toggle" at bounding box center [522, 490] width 15 height 15
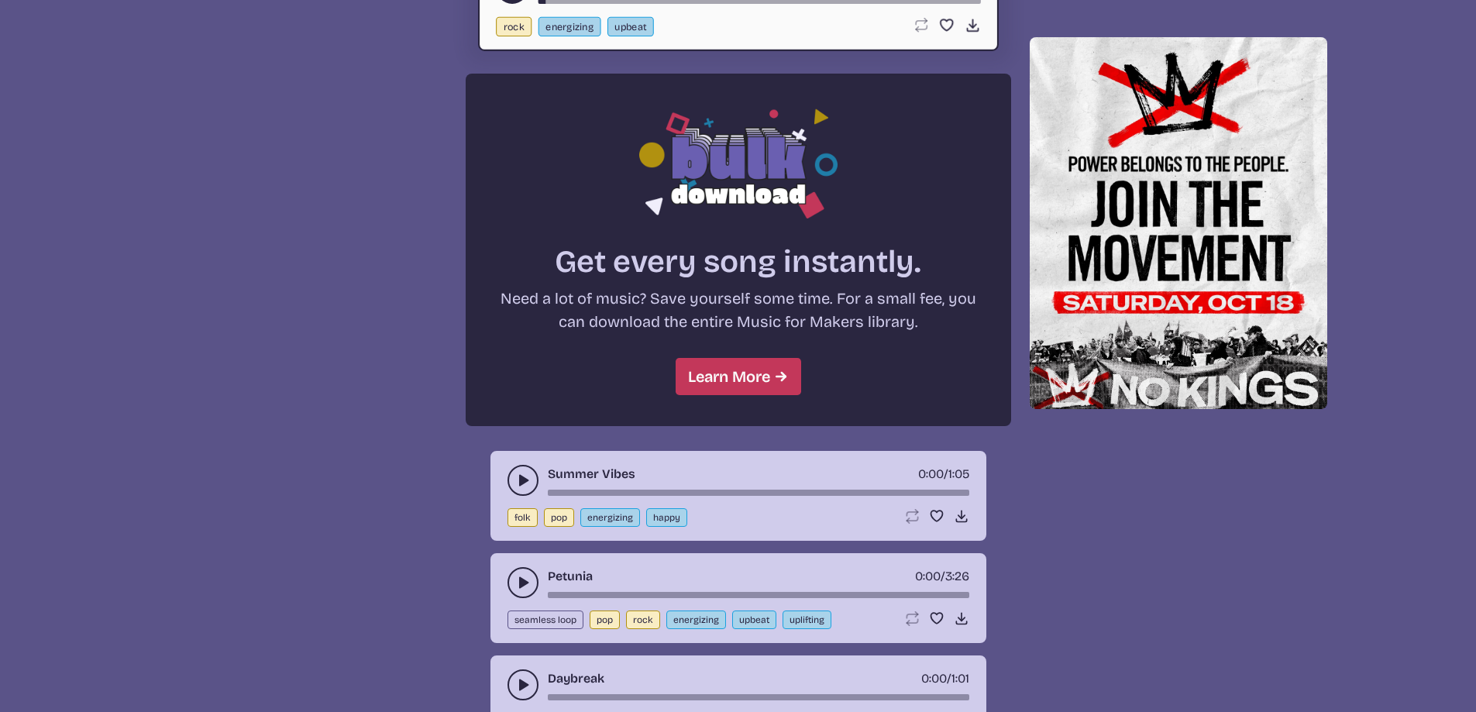
scroll to position [1204, 0]
click at [521, 485] on icon "play-pause toggle" at bounding box center [522, 479] width 15 height 15
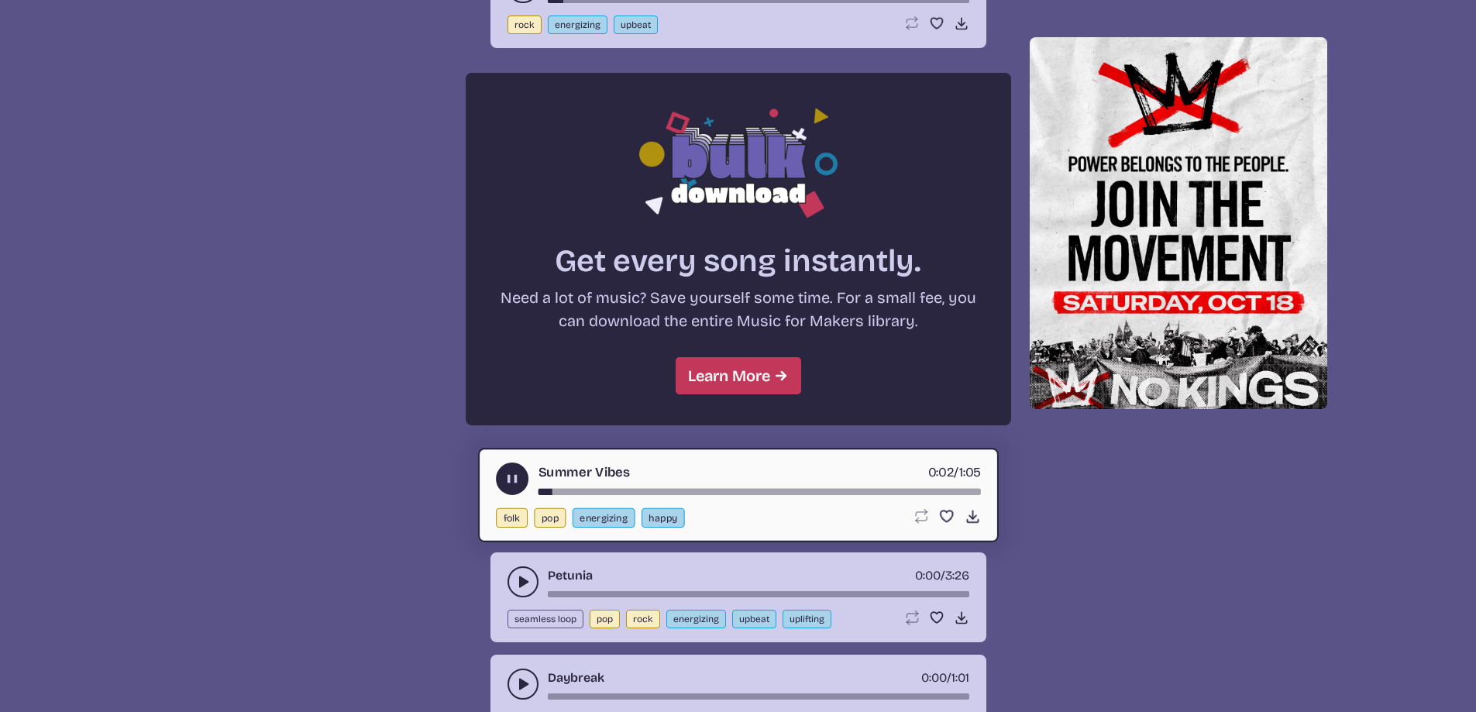
click at [516, 478] on use "play-pause toggle" at bounding box center [512, 479] width 16 height 16
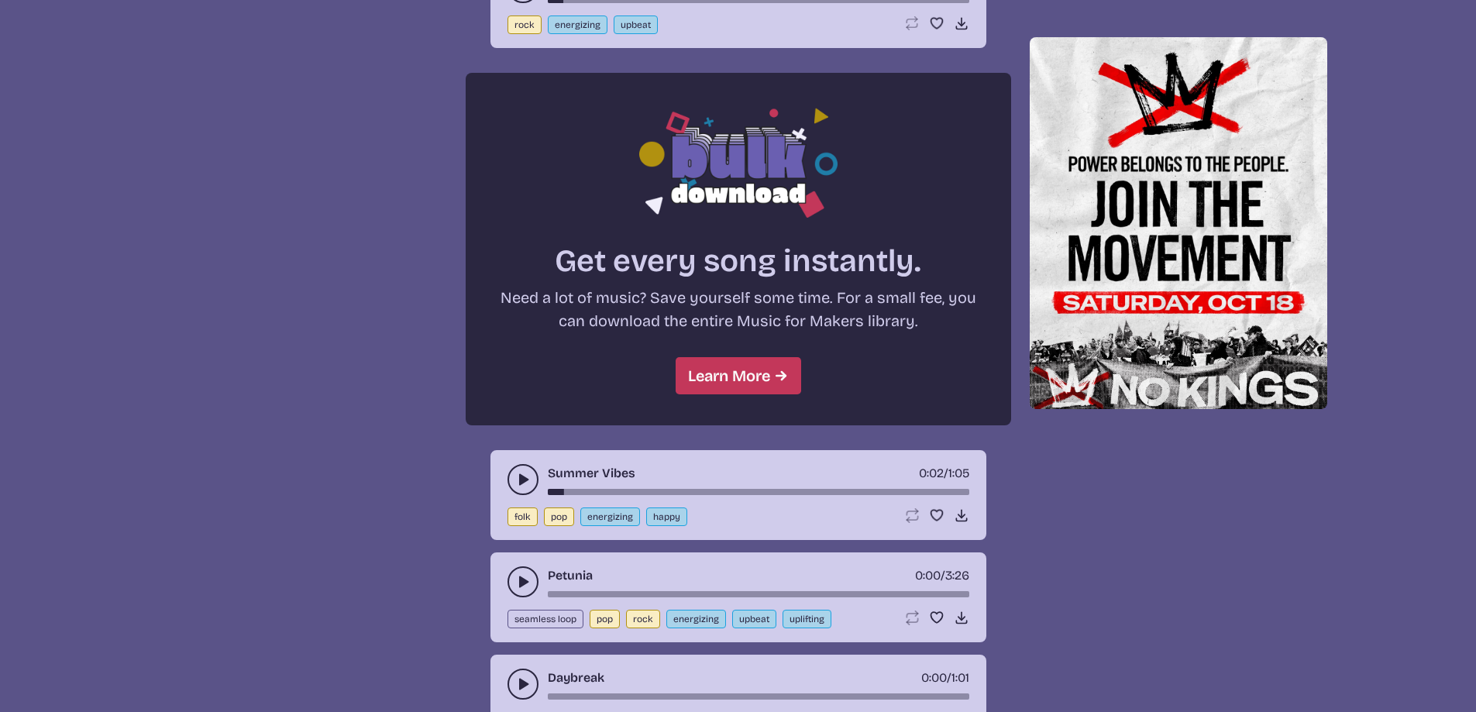
click at [519, 581] on use "play-pause toggle" at bounding box center [522, 581] width 15 height 15
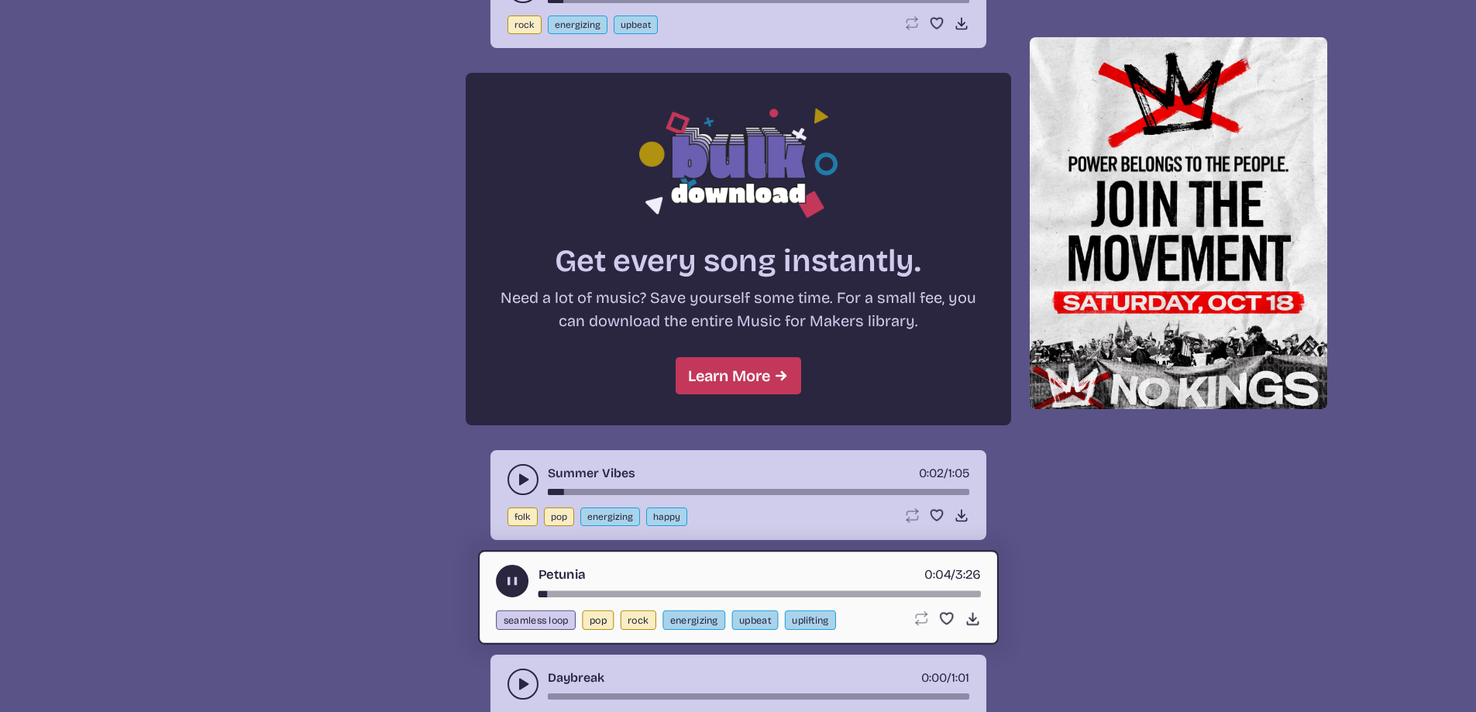
click at [510, 578] on use "play-pause toggle" at bounding box center [512, 581] width 16 height 16
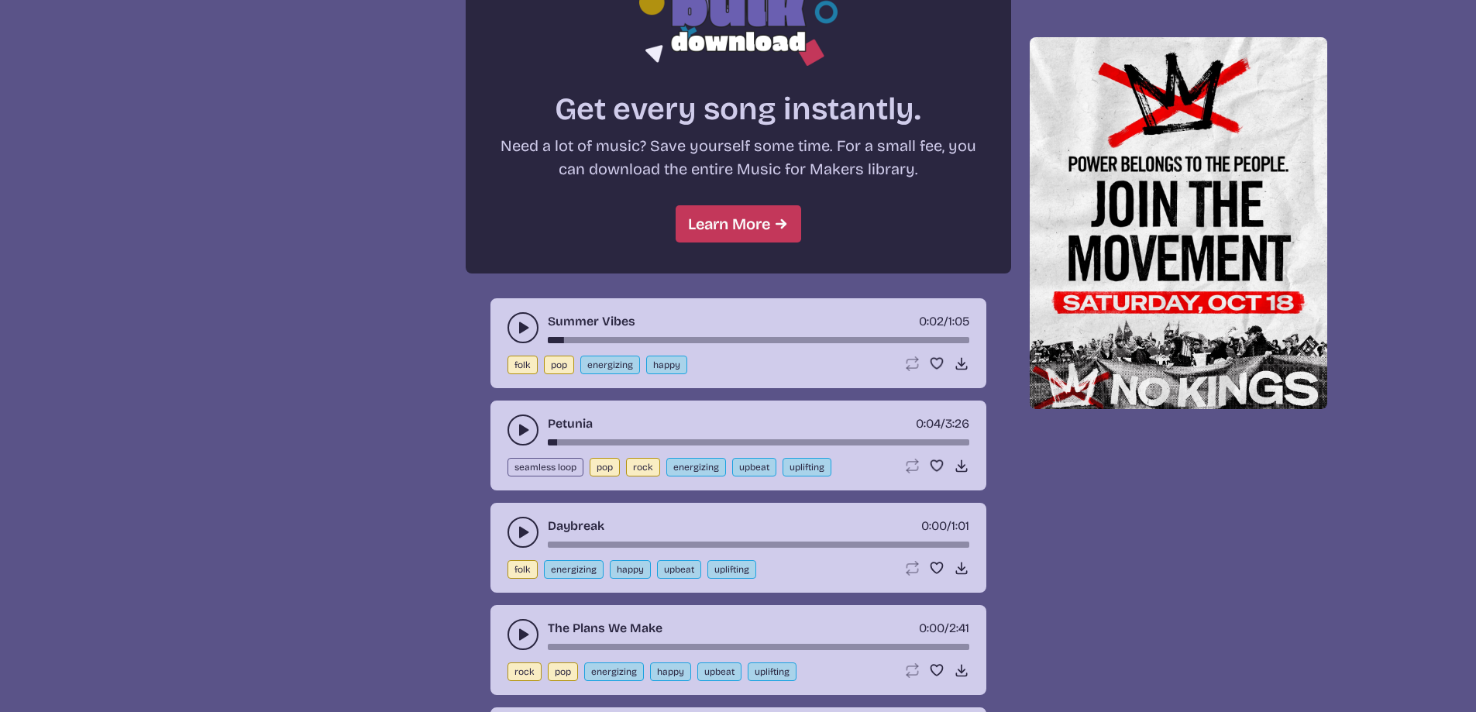
scroll to position [1356, 0]
click at [520, 530] on use "play-pause toggle" at bounding box center [522, 531] width 15 height 15
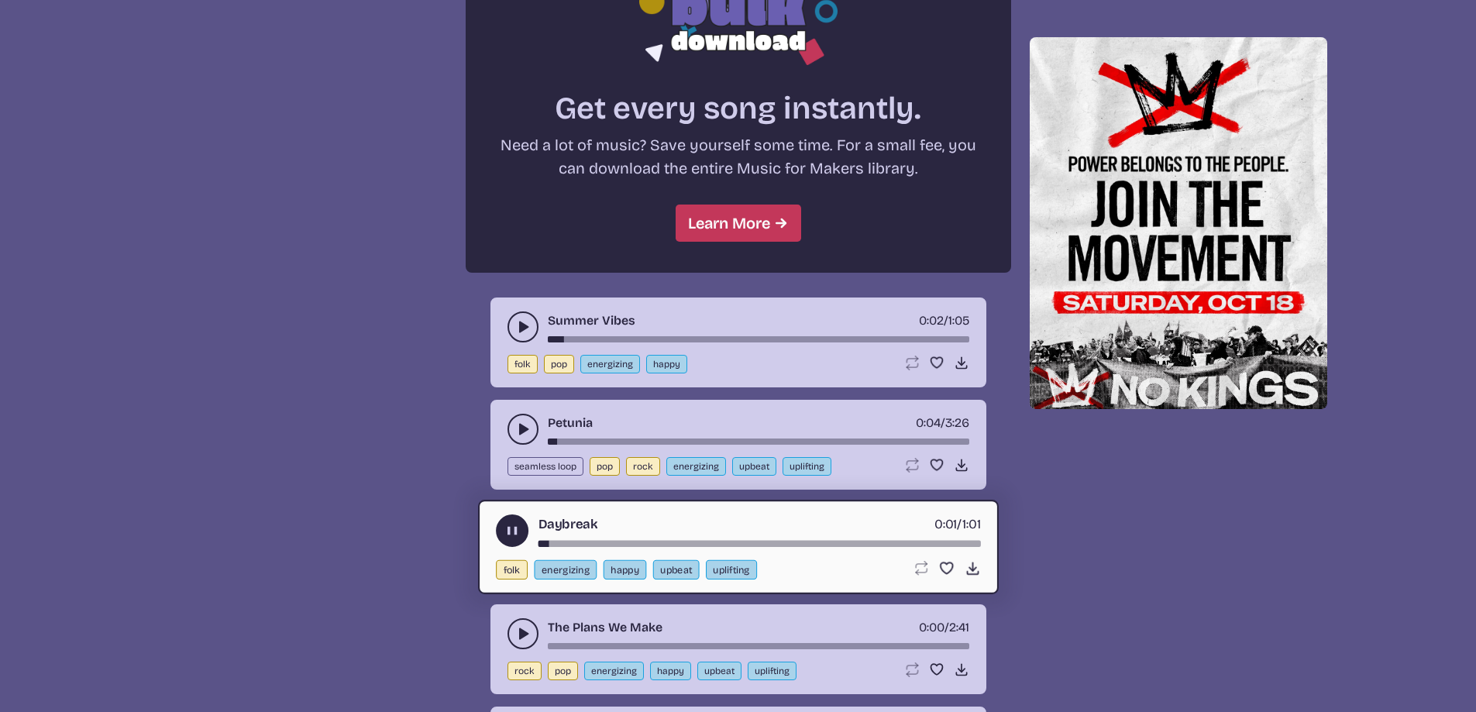
click at [513, 531] on use "play-pause toggle" at bounding box center [512, 531] width 16 height 16
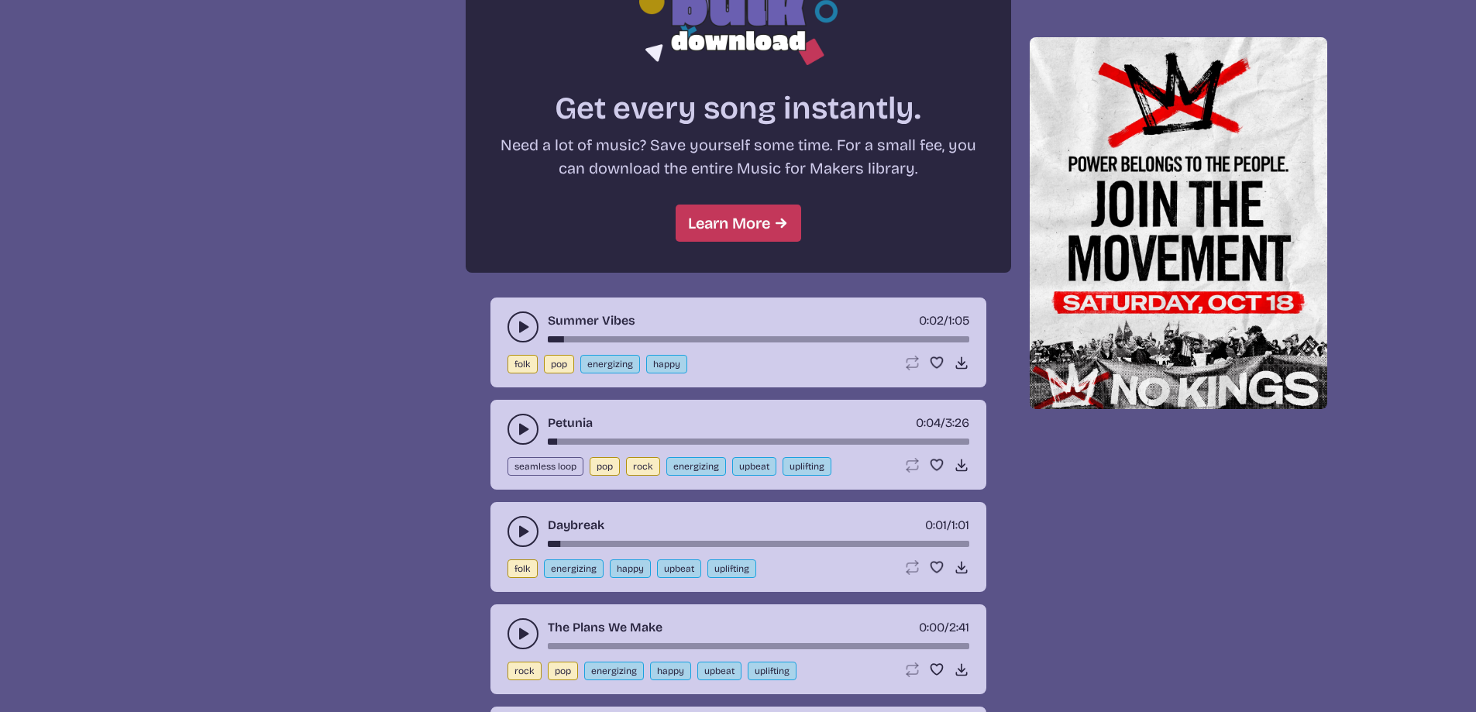
click at [518, 629] on icon "play-pause toggle" at bounding box center [522, 633] width 15 height 15
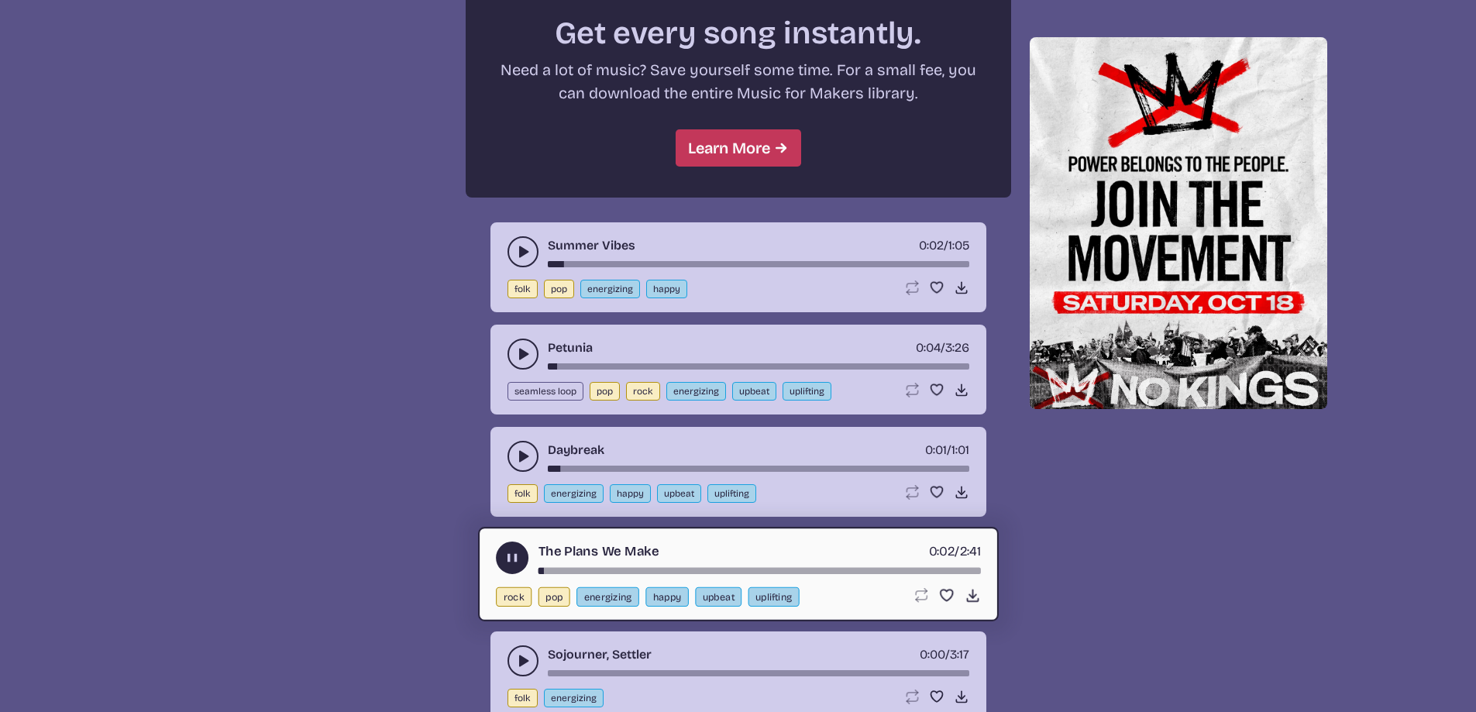
scroll to position [1432, 0]
click at [508, 559] on use "play-pause toggle" at bounding box center [512, 557] width 16 height 16
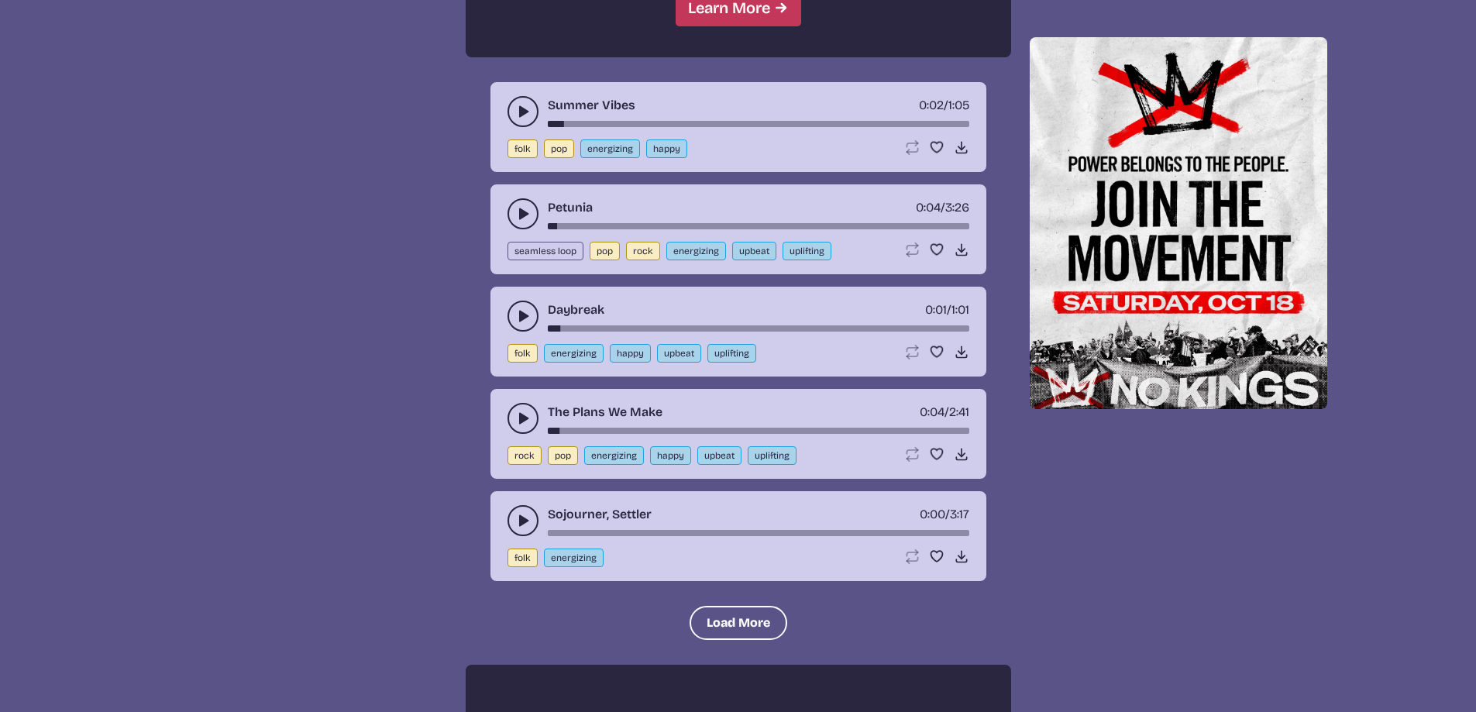
scroll to position [1572, 0]
click at [517, 515] on icon "play-pause toggle" at bounding box center [522, 519] width 15 height 15
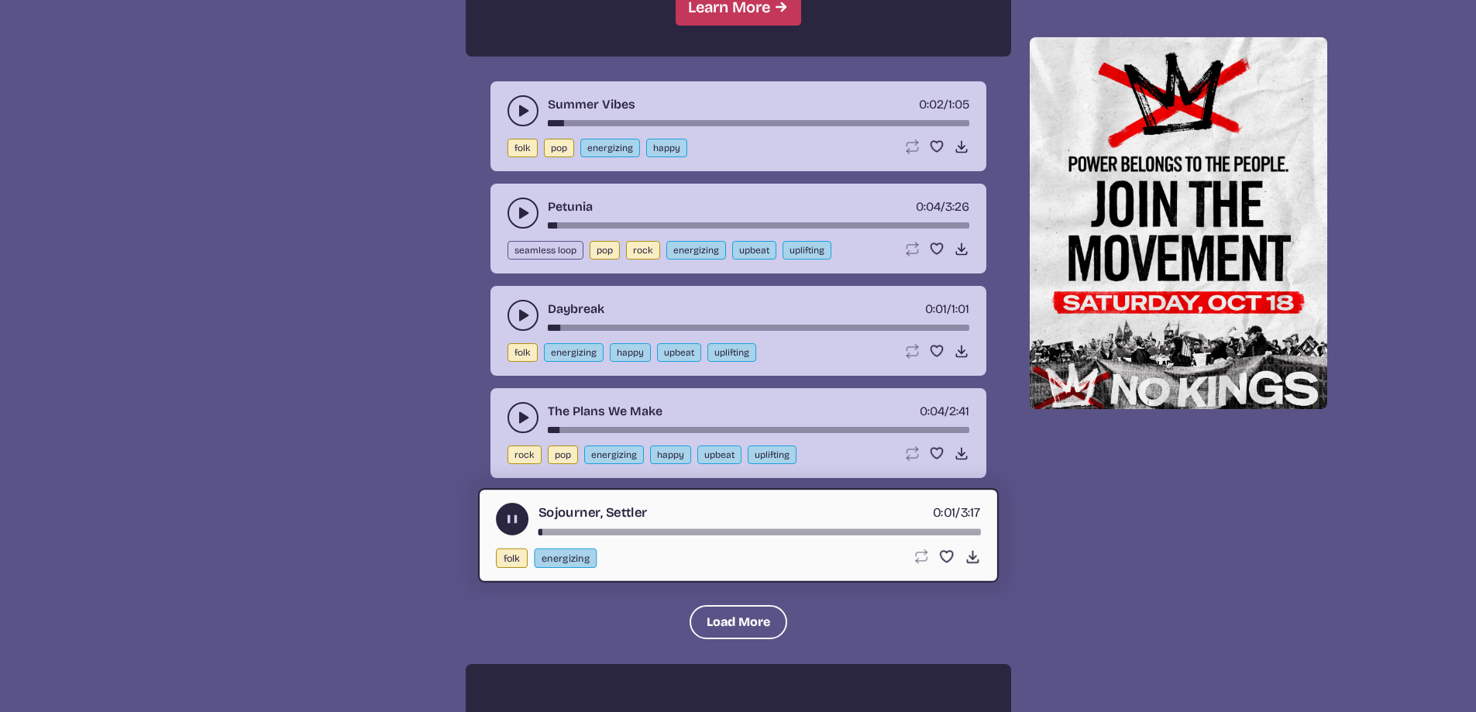
click at [509, 516] on use "play-pause toggle" at bounding box center [512, 519] width 16 height 16
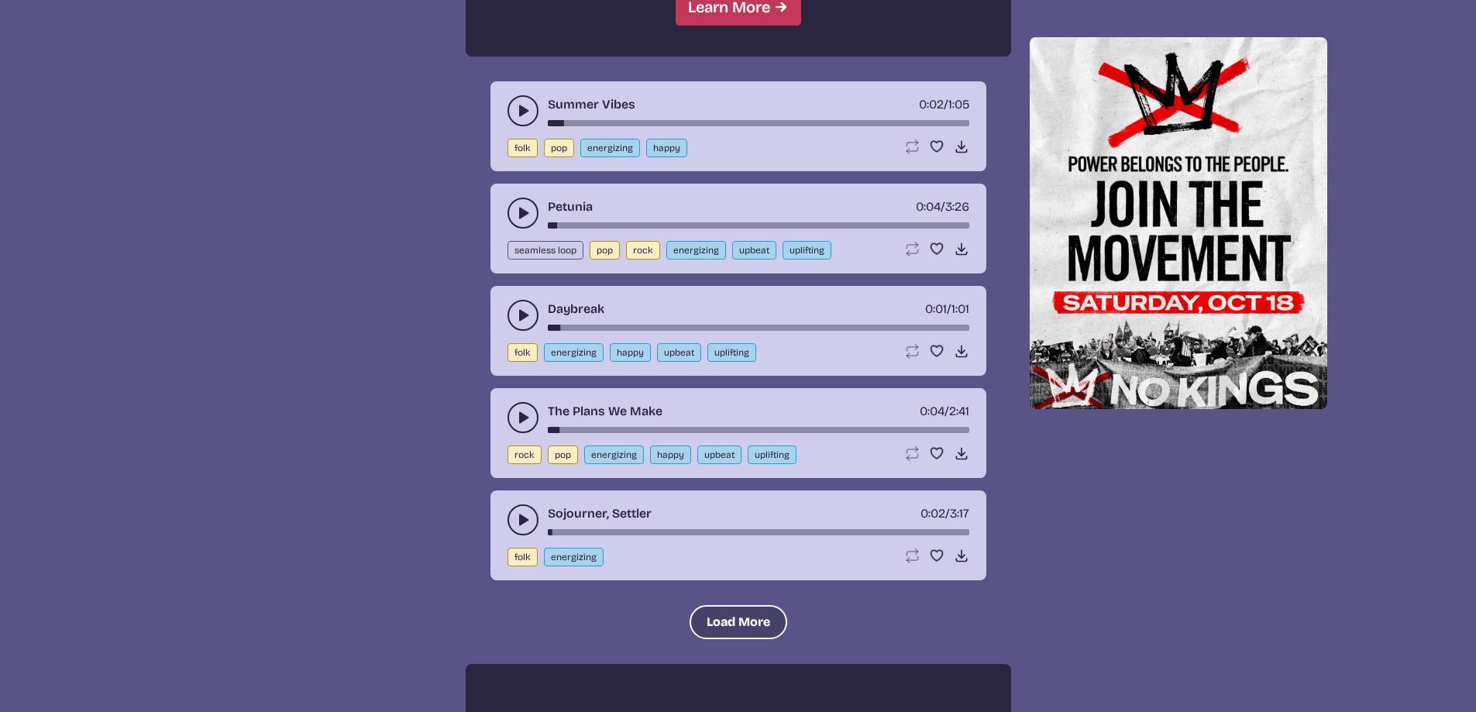
click at [725, 621] on button "Load More" at bounding box center [739, 622] width 98 height 34
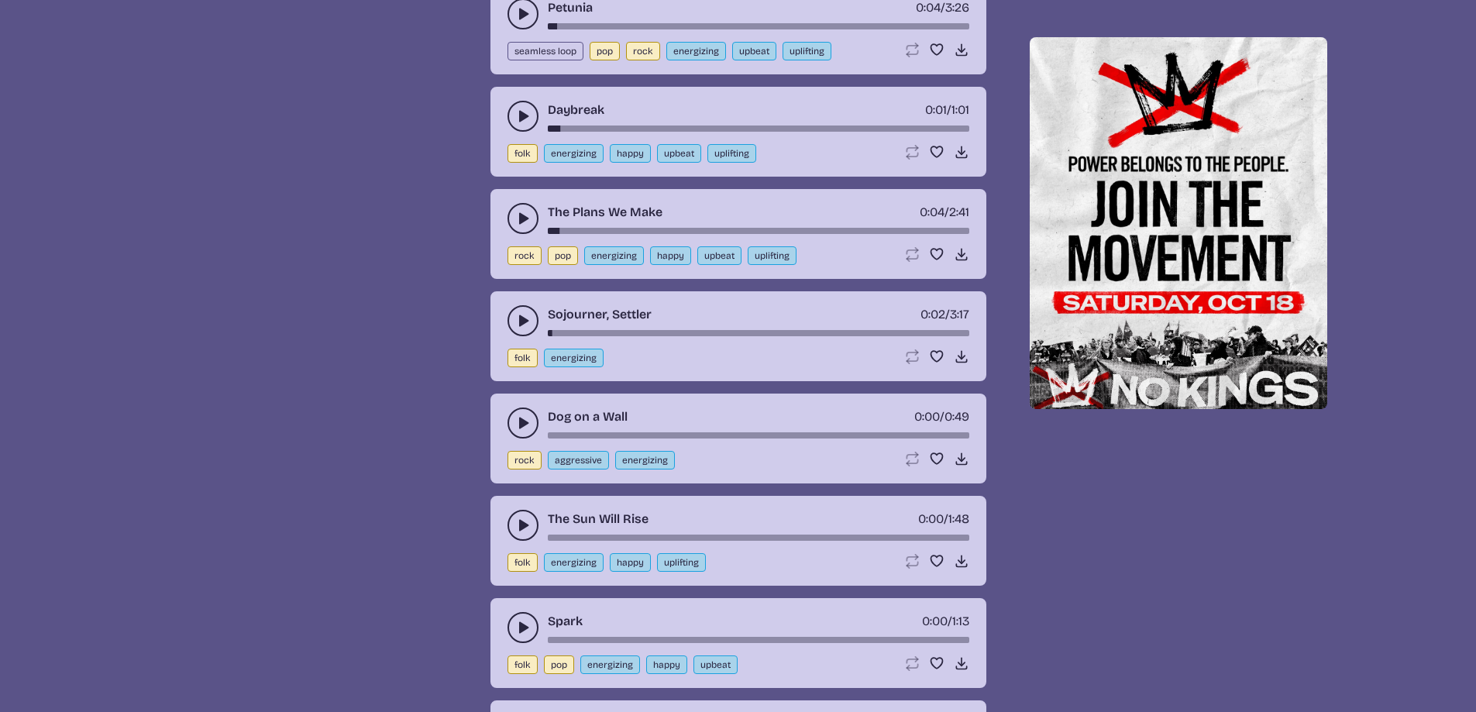
scroll to position [1772, 0]
click at [527, 430] on button "play-pause toggle" at bounding box center [523, 422] width 31 height 31
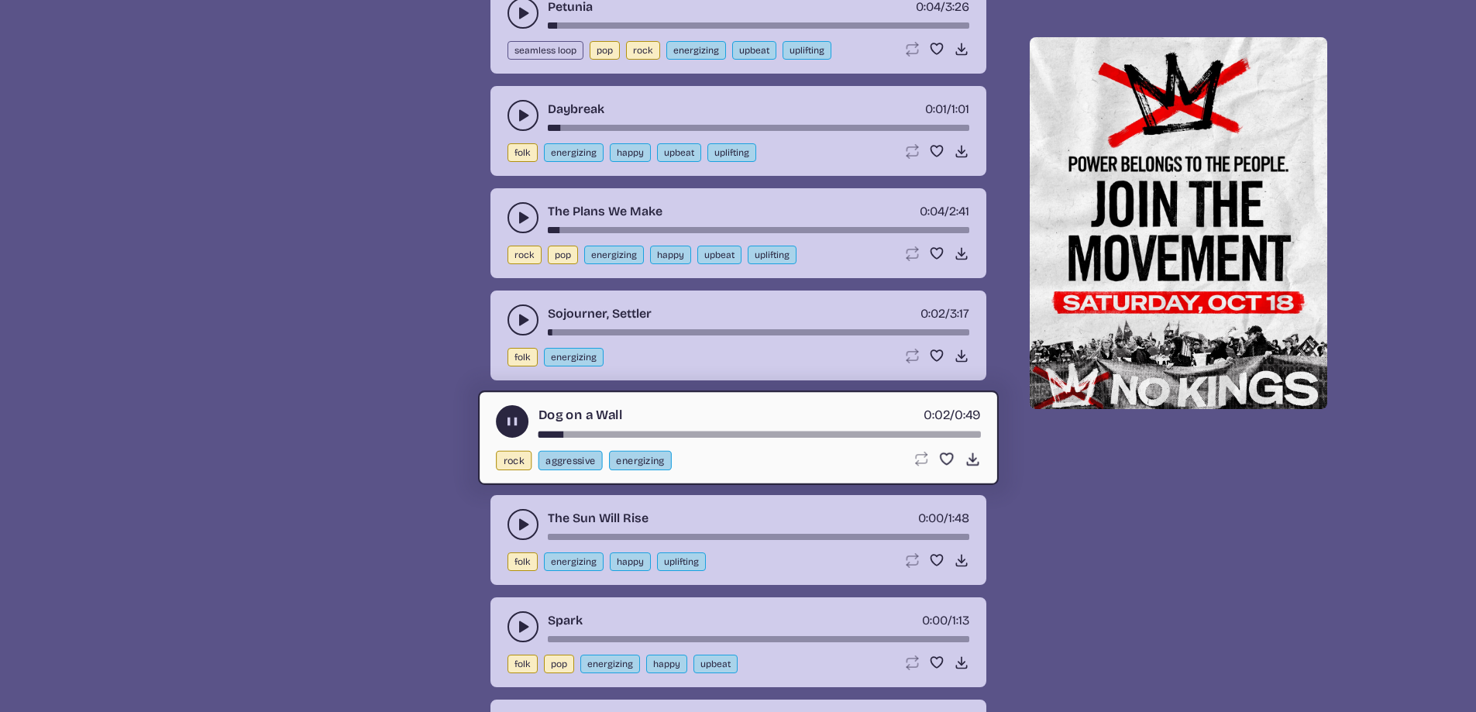
click at [515, 421] on use "play-pause toggle" at bounding box center [512, 422] width 16 height 16
